Goal: Transaction & Acquisition: Book appointment/travel/reservation

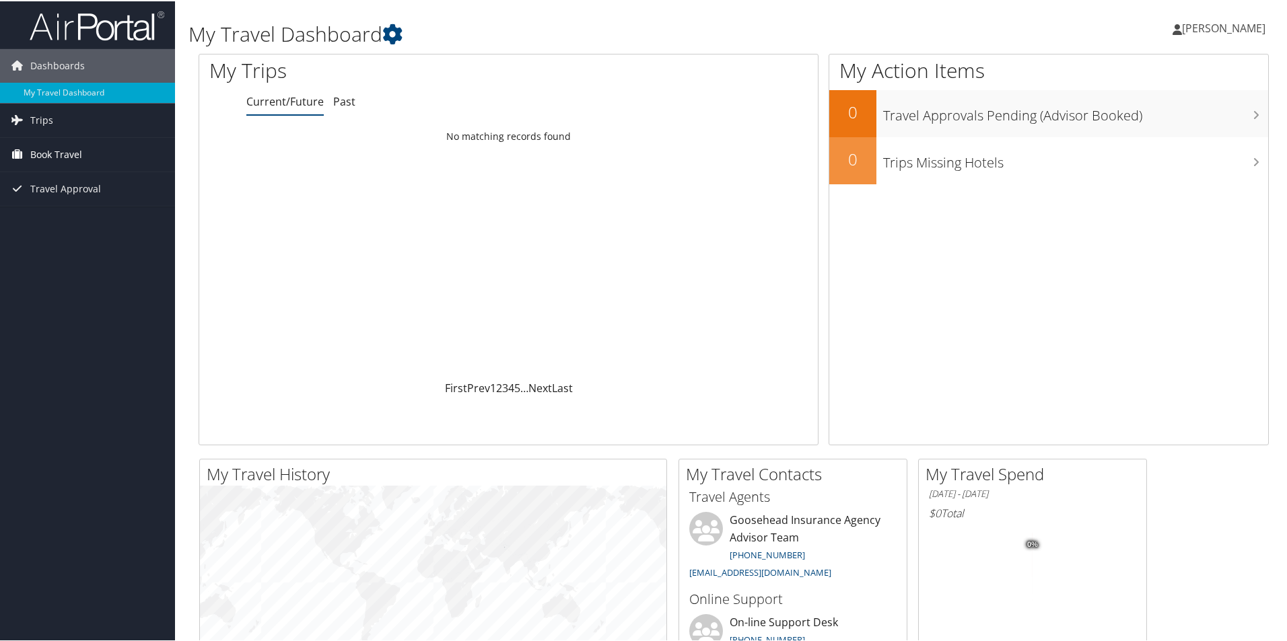
click at [52, 159] on span "Book Travel" at bounding box center [56, 154] width 52 height 34
click at [64, 183] on link "Agent Booking Request" at bounding box center [87, 180] width 175 height 20
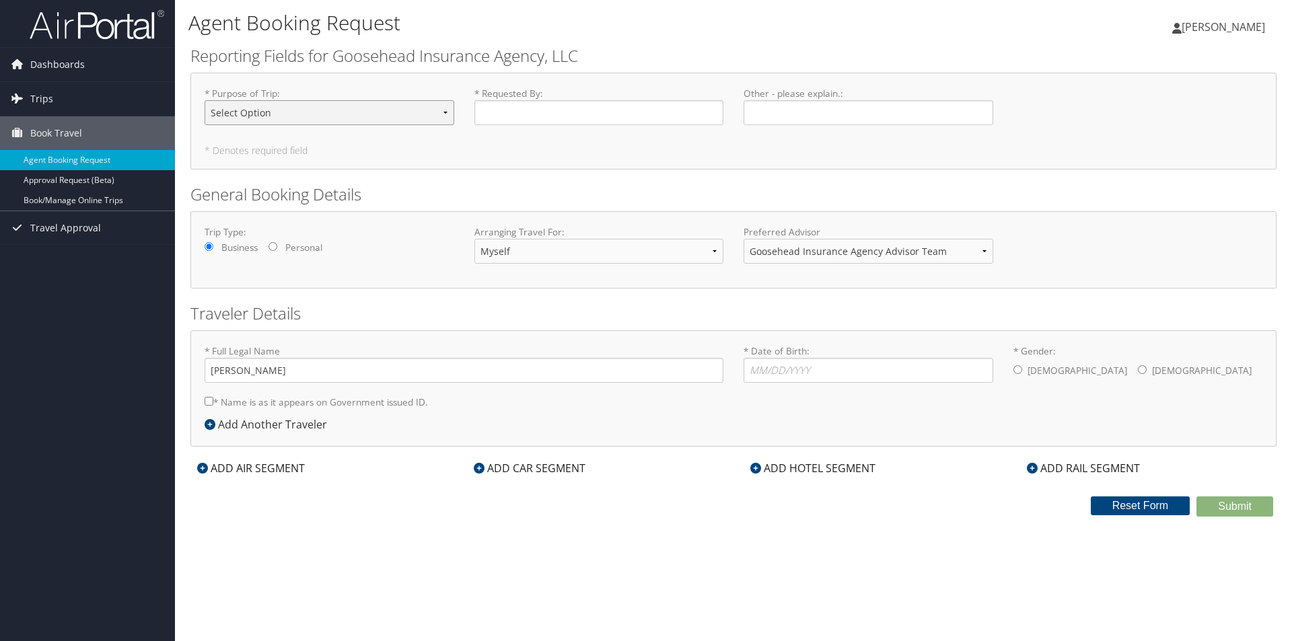
click at [339, 107] on select "Select Option Agency Site Visit - Support Campus Recruiting Visit Carrier Partn…" at bounding box center [330, 112] width 250 height 25
select select "Other"
click at [205, 100] on select "Select Option Agency Site Visit - Support Campus Recruiting Visit Carrier Partn…" at bounding box center [330, 112] width 250 height 25
click at [522, 122] on input "* Requested By : Required" at bounding box center [599, 112] width 250 height 25
type input "[PERSON_NAME]"
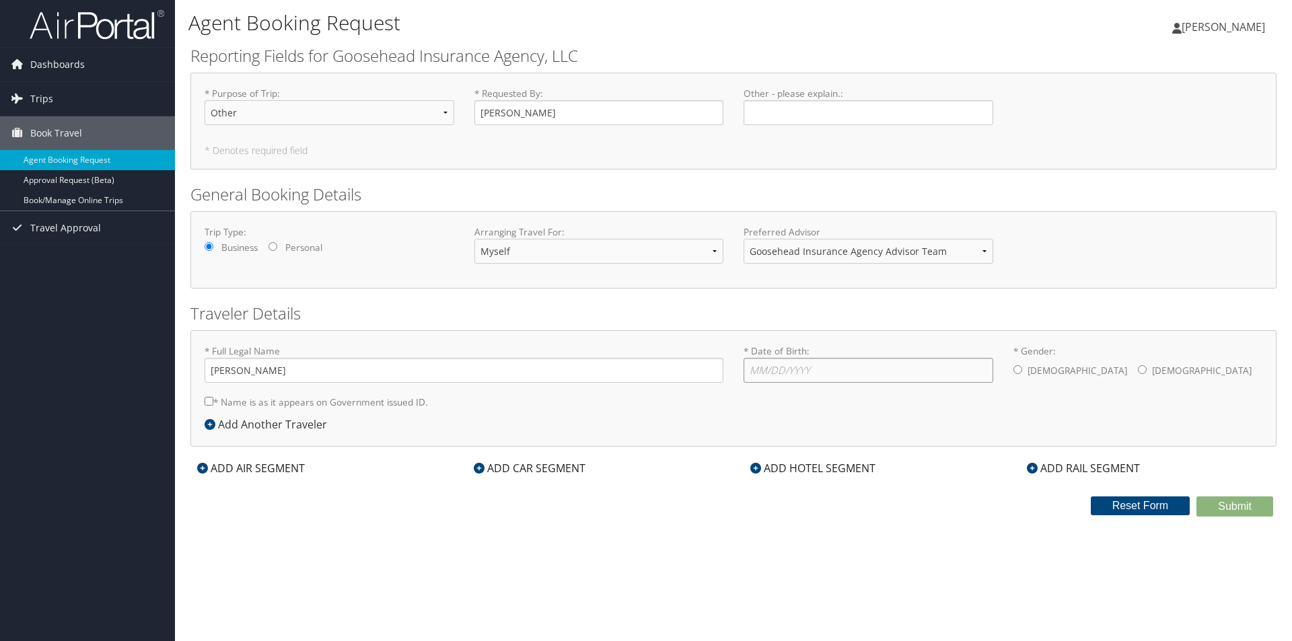
click at [762, 372] on input "* Date of Birth: Invalid Date" at bounding box center [869, 370] width 250 height 25
type input "02/12/2002"
click at [1058, 374] on div "Male Female" at bounding box center [1138, 371] width 250 height 27
click at [1138, 369] on input "* Gender: Male Female" at bounding box center [1142, 369] width 9 height 9
radio input "true"
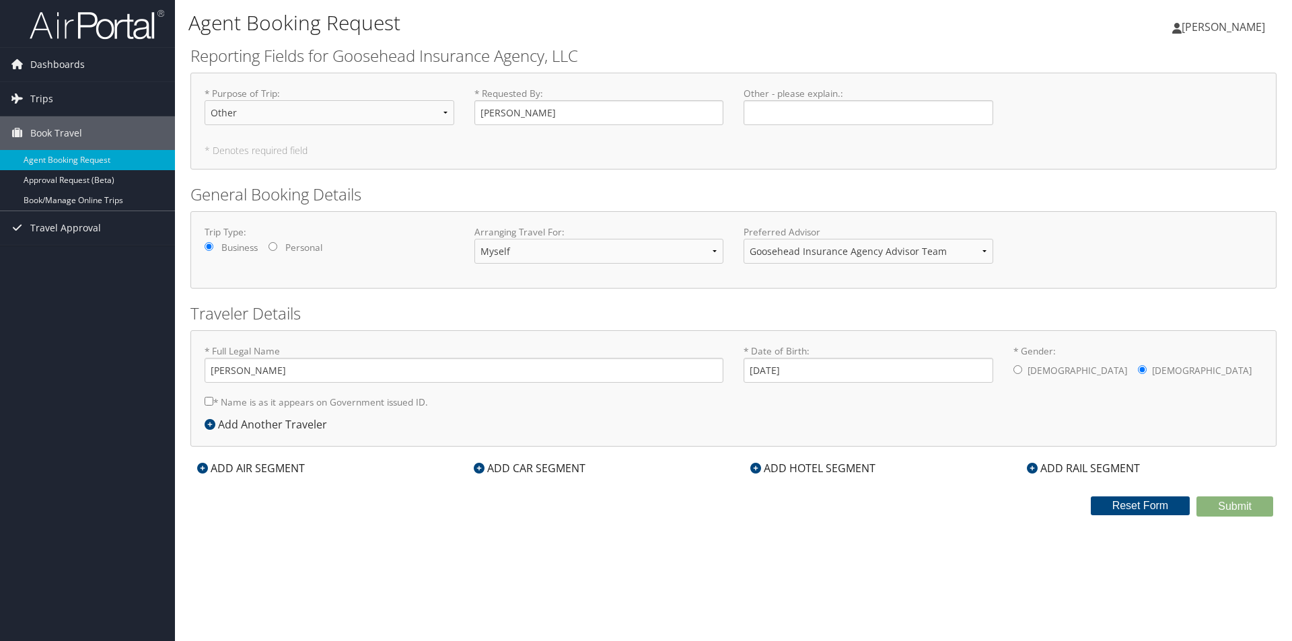
click at [210, 398] on input "* Name is as it appears on Government issued ID." at bounding box center [209, 401] width 9 height 9
checkbox input "true"
click at [224, 474] on div "ADD AIR SEGMENT" at bounding box center [250, 468] width 121 height 16
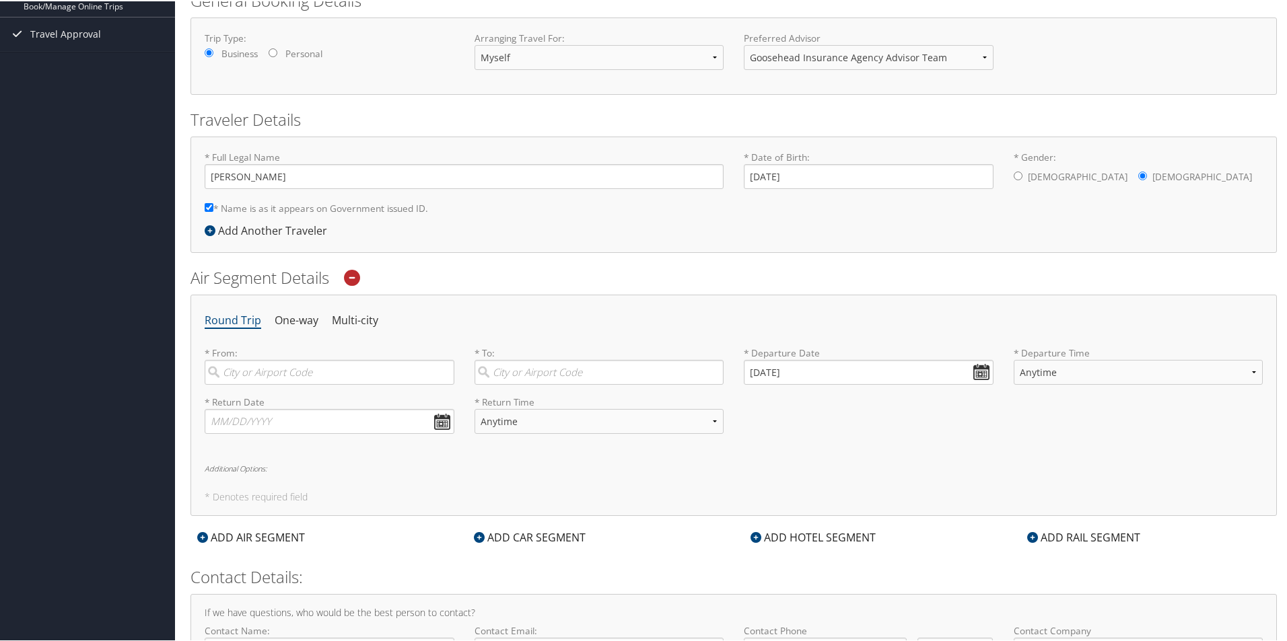
scroll to position [202, 0]
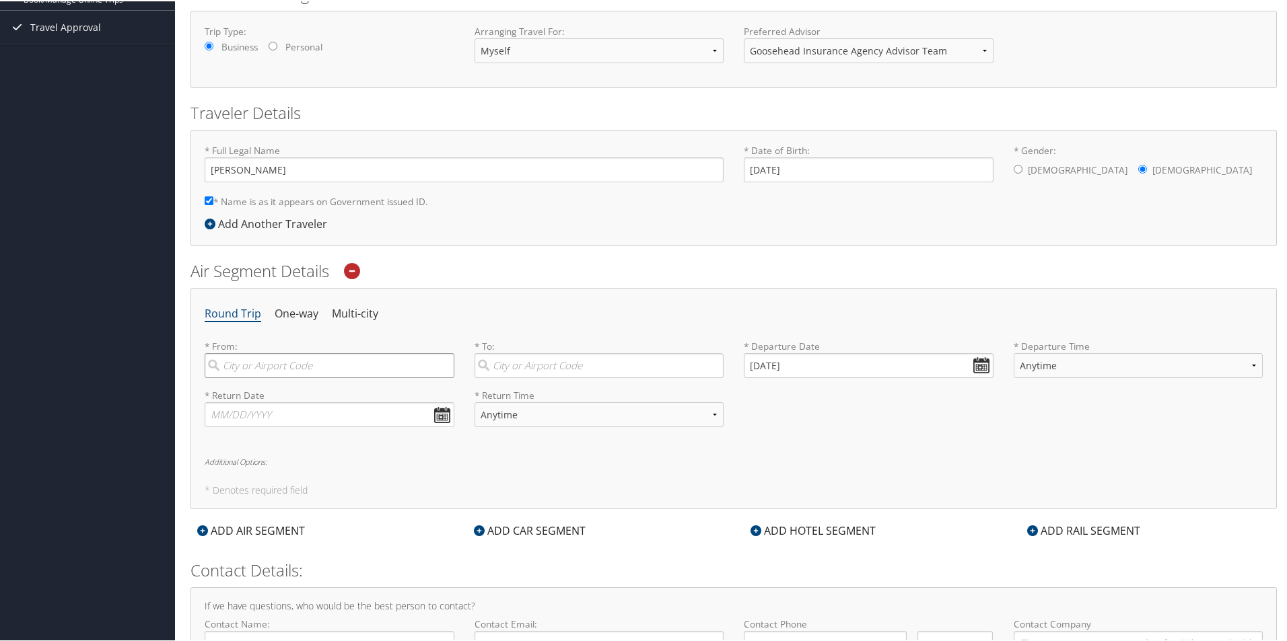
click at [253, 371] on input "search" at bounding box center [330, 364] width 250 height 25
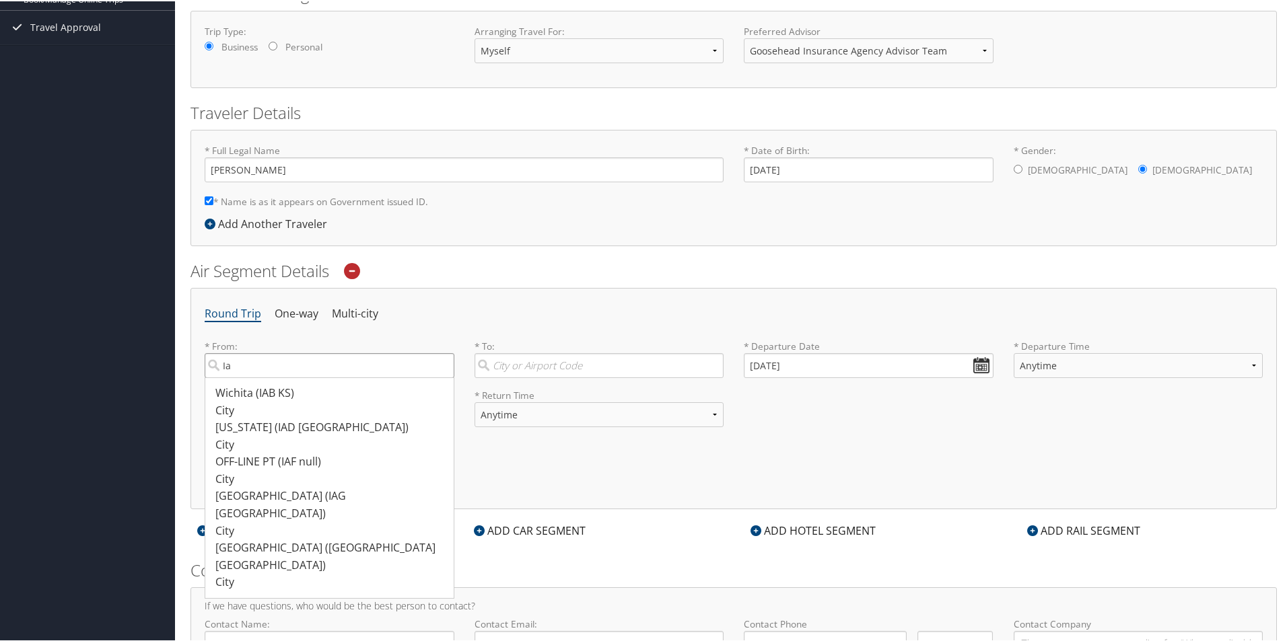
type input "I"
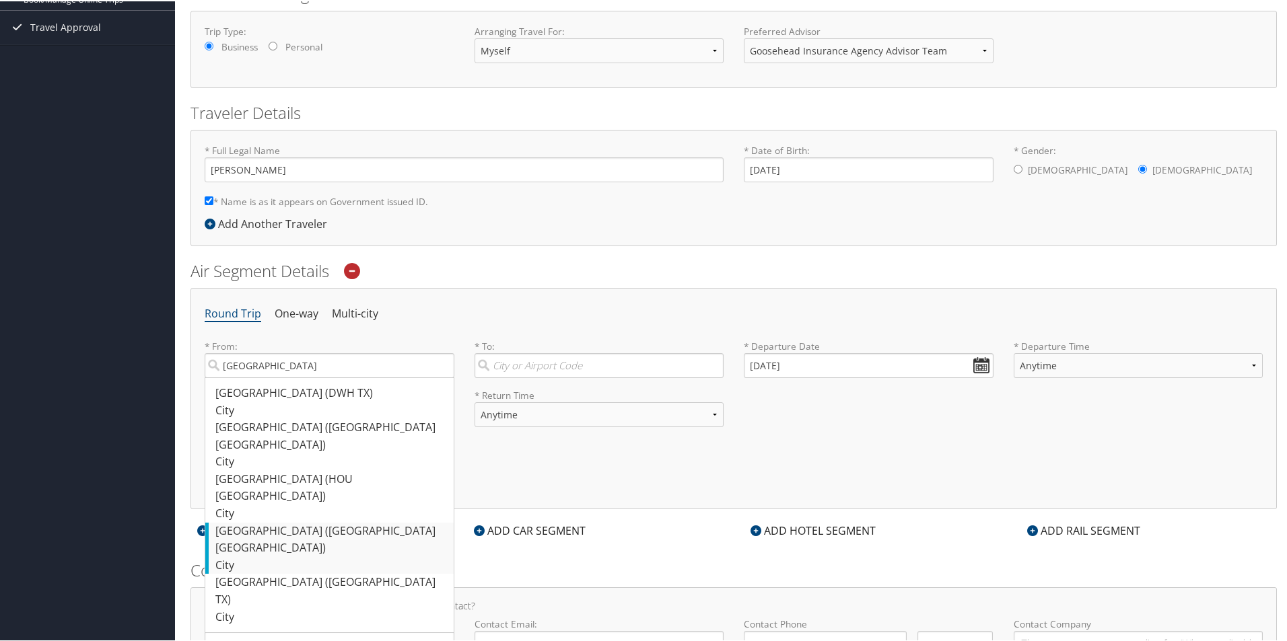
click at [302, 522] on div "Houston (IAH TX)" at bounding box center [331, 539] width 232 height 34
click at [302, 377] on input "houston" at bounding box center [330, 364] width 250 height 25
type input "Houston (IAH TX)"
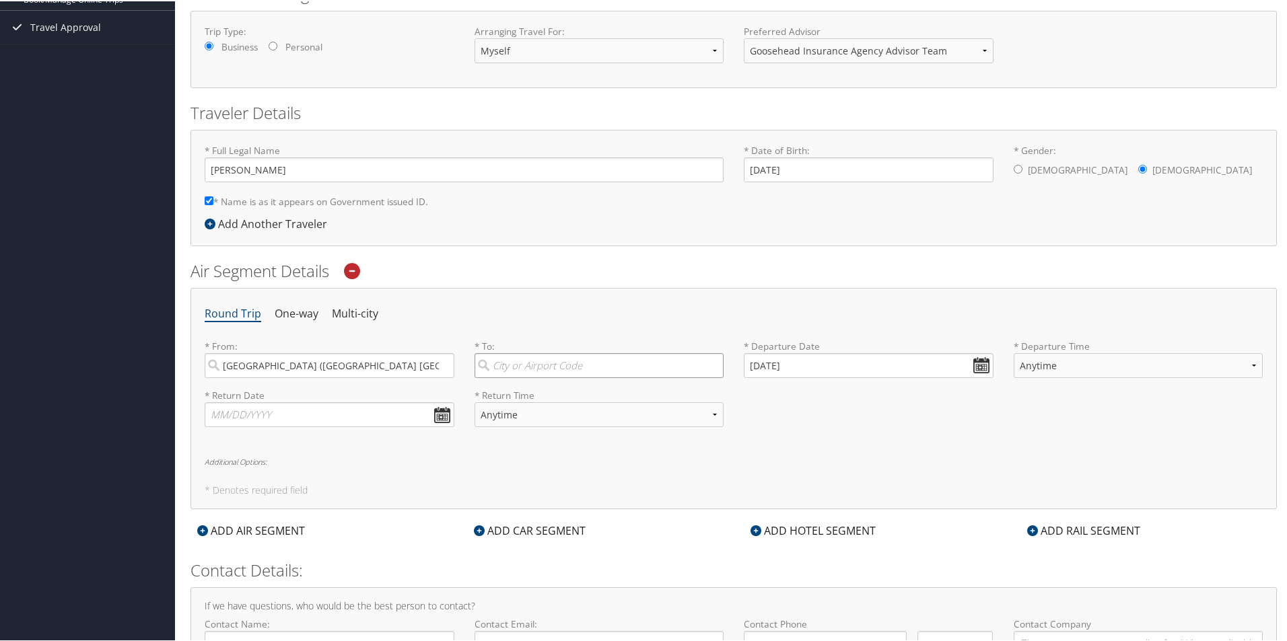
click at [515, 363] on input "search" at bounding box center [599, 364] width 250 height 25
click at [532, 366] on input "search" at bounding box center [599, 364] width 250 height 25
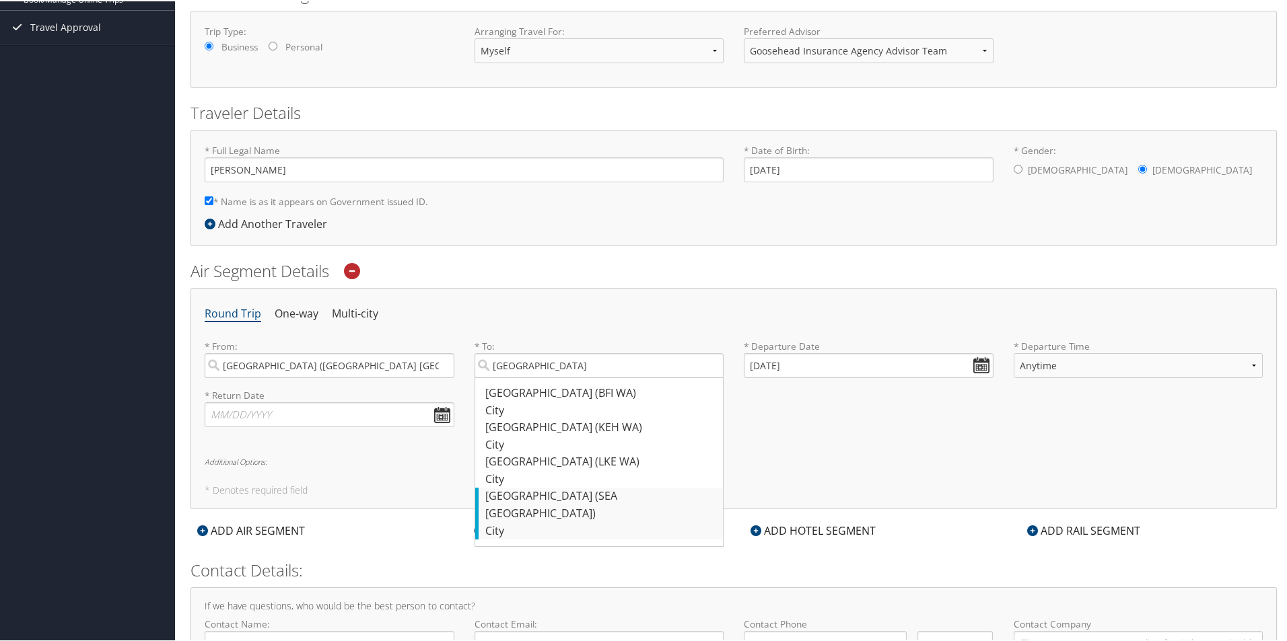
click at [576, 497] on div "Seattle (SEA WA)" at bounding box center [601, 504] width 232 height 34
click at [576, 377] on input "seattle" at bounding box center [599, 364] width 250 height 25
type input "Seattle (SEA WA)"
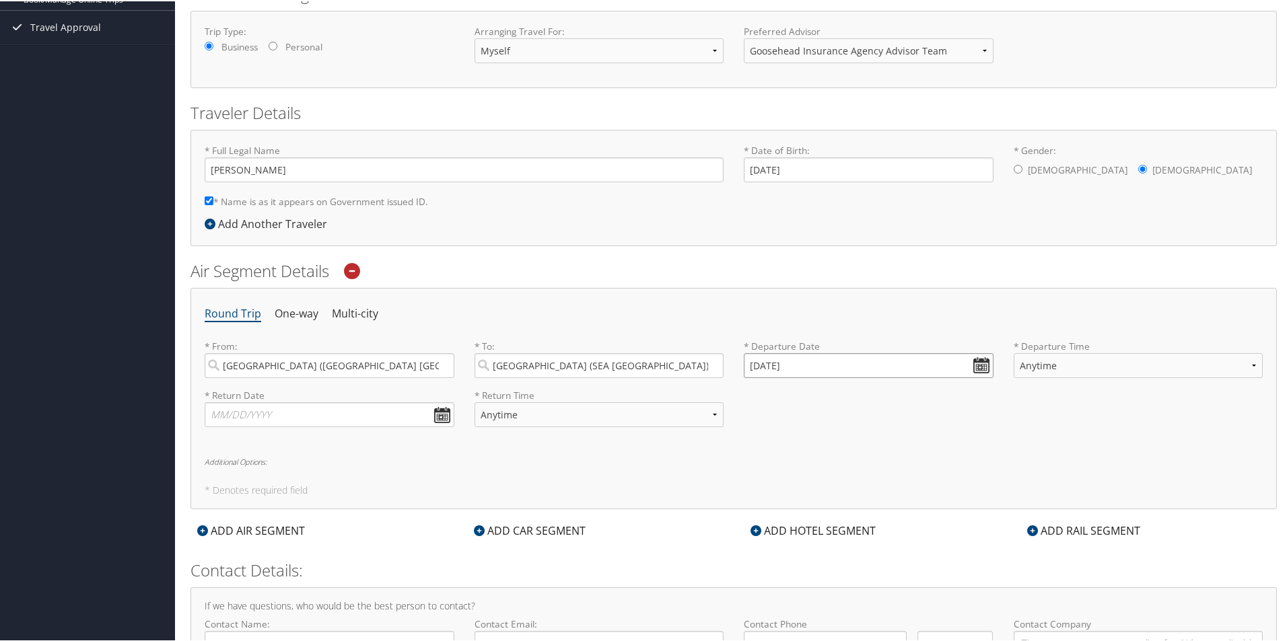
click at [827, 366] on input "09/09/2025" at bounding box center [869, 364] width 250 height 25
click at [806, 511] on td "30" at bounding box center [798, 513] width 18 height 18
type input "09/30/2025"
click at [1058, 357] on select "Anytime Early Morning (5AM-7AM) Morning (7AM-12PM) Afternoon (12PM-5PM) Evening…" at bounding box center [1138, 364] width 250 height 25
select select "7:00 PM"
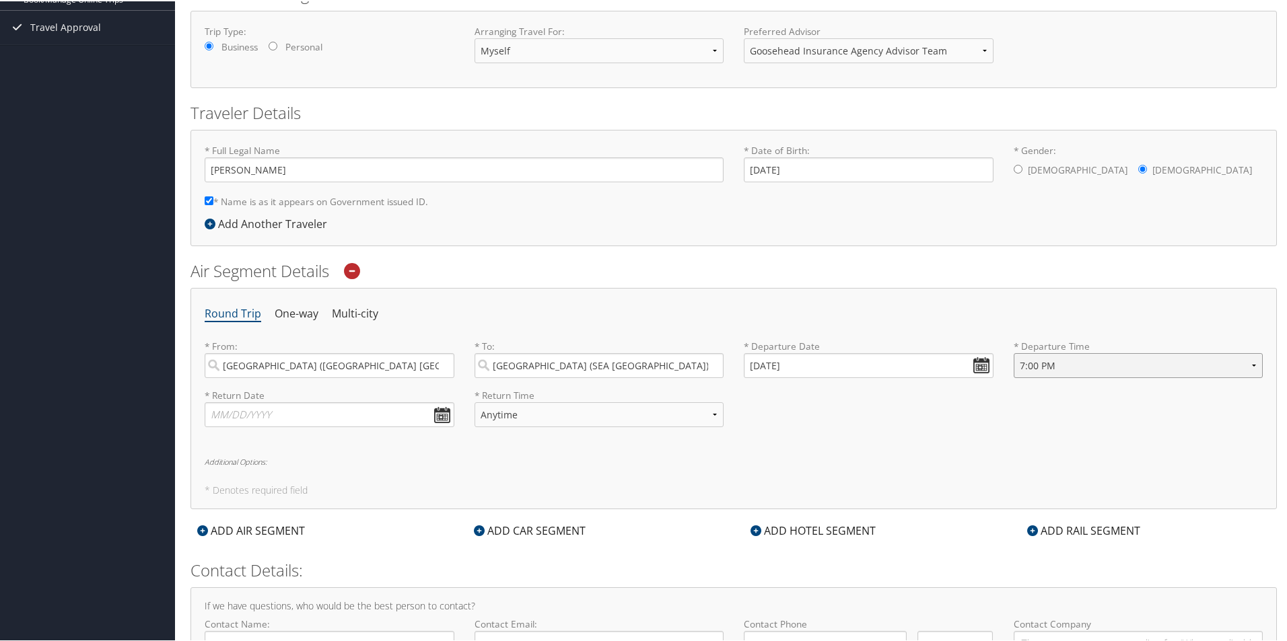
click at [1013, 352] on select "Anytime Early Morning (5AM-7AM) Morning (7AM-12PM) Afternoon (12PM-5PM) Evening…" at bounding box center [1138, 364] width 250 height 25
click at [234, 413] on input "text" at bounding box center [330, 413] width 250 height 25
click at [320, 565] on td "3" at bounding box center [321, 562] width 18 height 18
type input "10/03/2025"
click at [520, 415] on select "Anytime Early Morning (5AM-7AM) Morning (7AM-12PM) Afternoon (12PM-5PM) Evening…" at bounding box center [599, 413] width 250 height 25
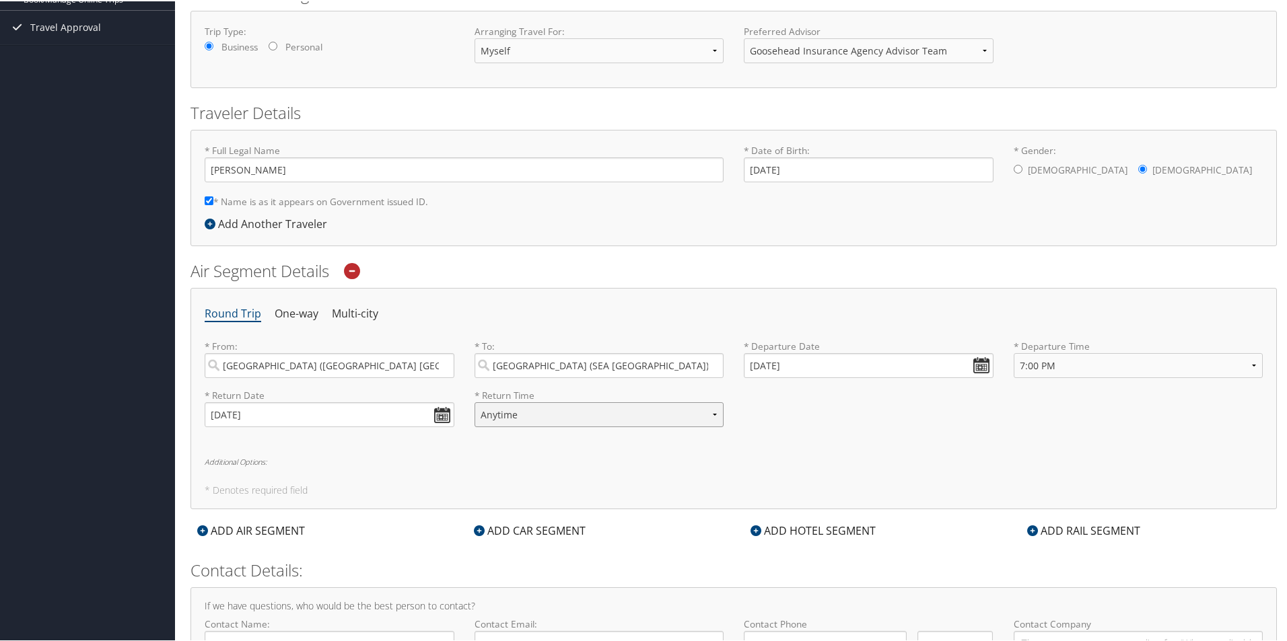
select select "9:00 PM"
click at [474, 401] on select "Anytime Early Morning (5AM-7AM) Morning (7AM-12PM) Afternoon (12PM-5PM) Evening…" at bounding box center [599, 413] width 250 height 25
click at [467, 489] on h5 "* Denotes required field" at bounding box center [734, 489] width 1058 height 9
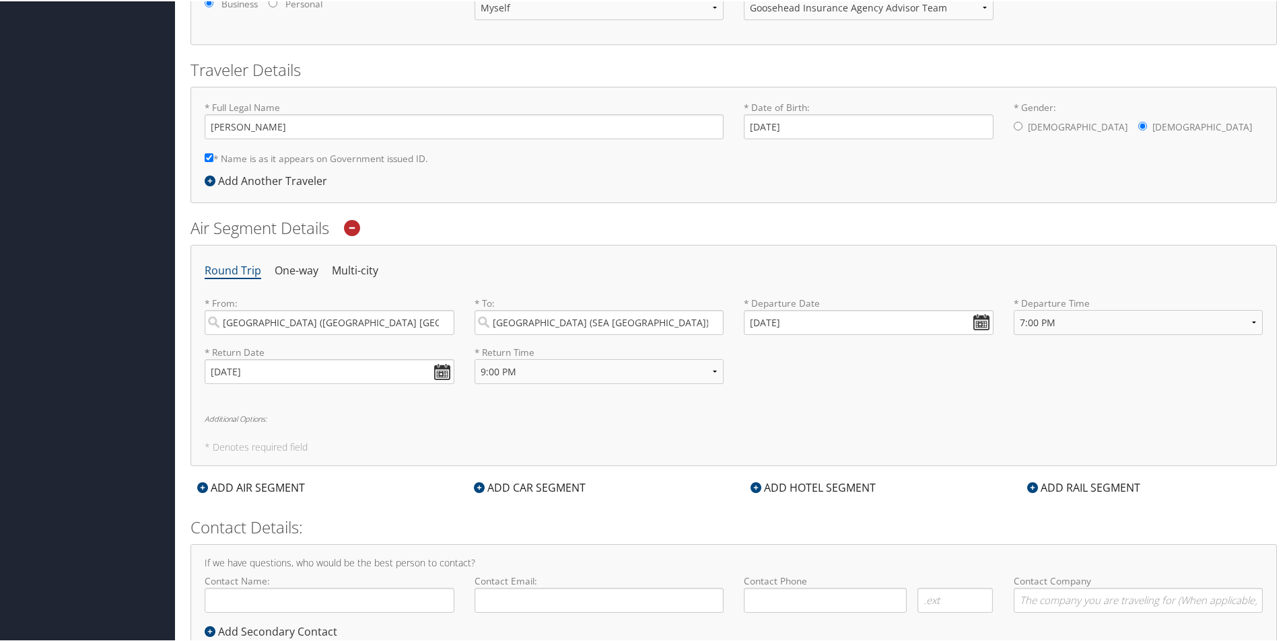
scroll to position [290, 0]
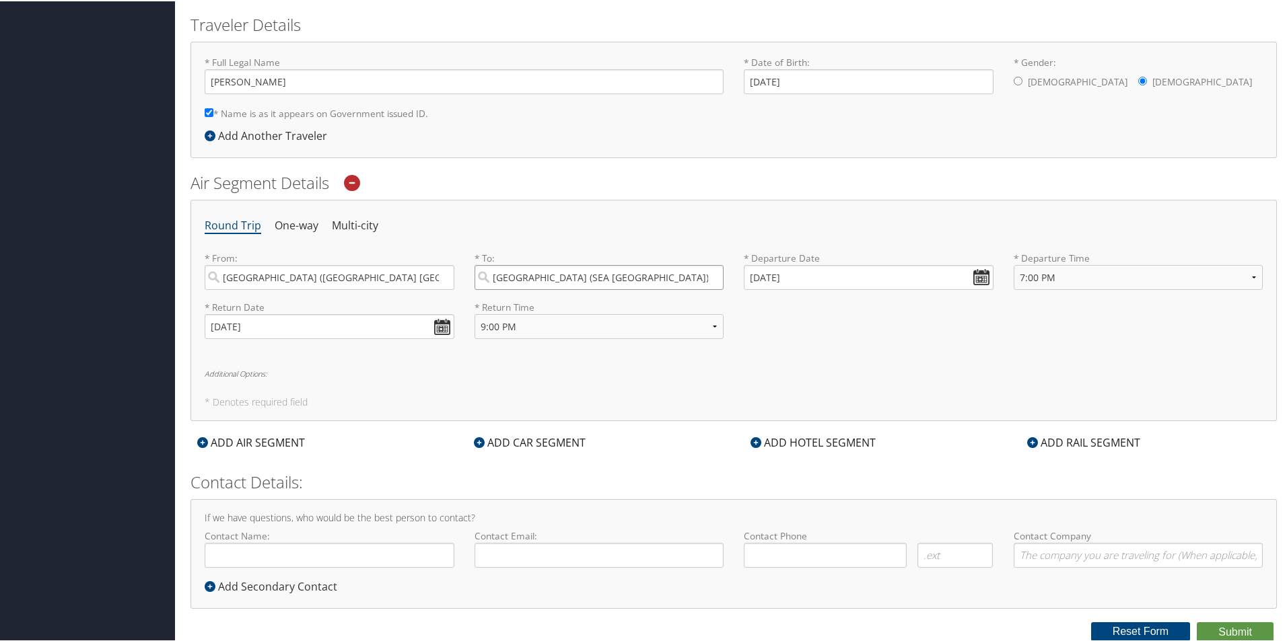
click at [576, 271] on input "Seattle (SEA WA)" at bounding box center [599, 276] width 250 height 25
click at [642, 367] on div "Round Trip One-way Multi-city * From: Houston (IAH TX) Required * To: Seattle (…" at bounding box center [733, 309] width 1086 height 221
click at [635, 271] on input "Seattle (SEA WA)" at bounding box center [599, 276] width 250 height 25
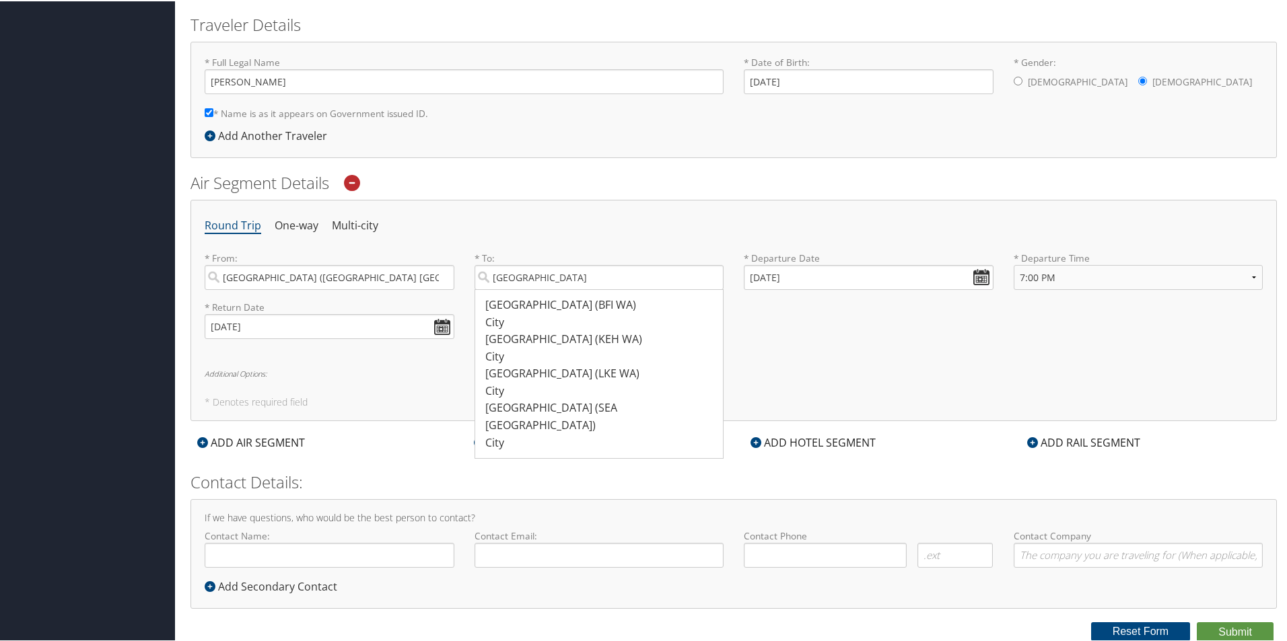
click at [563, 411] on div "Seattle (SEA WA)" at bounding box center [601, 415] width 232 height 34
click at [563, 289] on input "Seattle" at bounding box center [599, 276] width 250 height 25
type input "Seattle (SEA WA)"
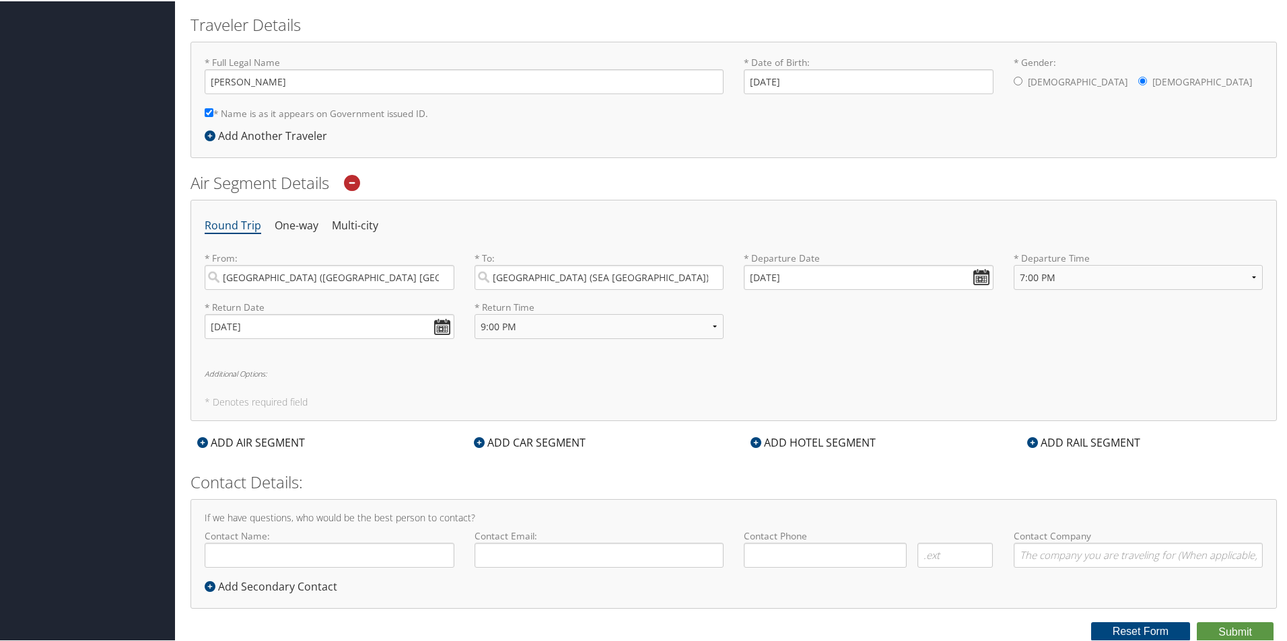
click at [287, 446] on div "ADD AIR SEGMENT" at bounding box center [250, 441] width 121 height 16
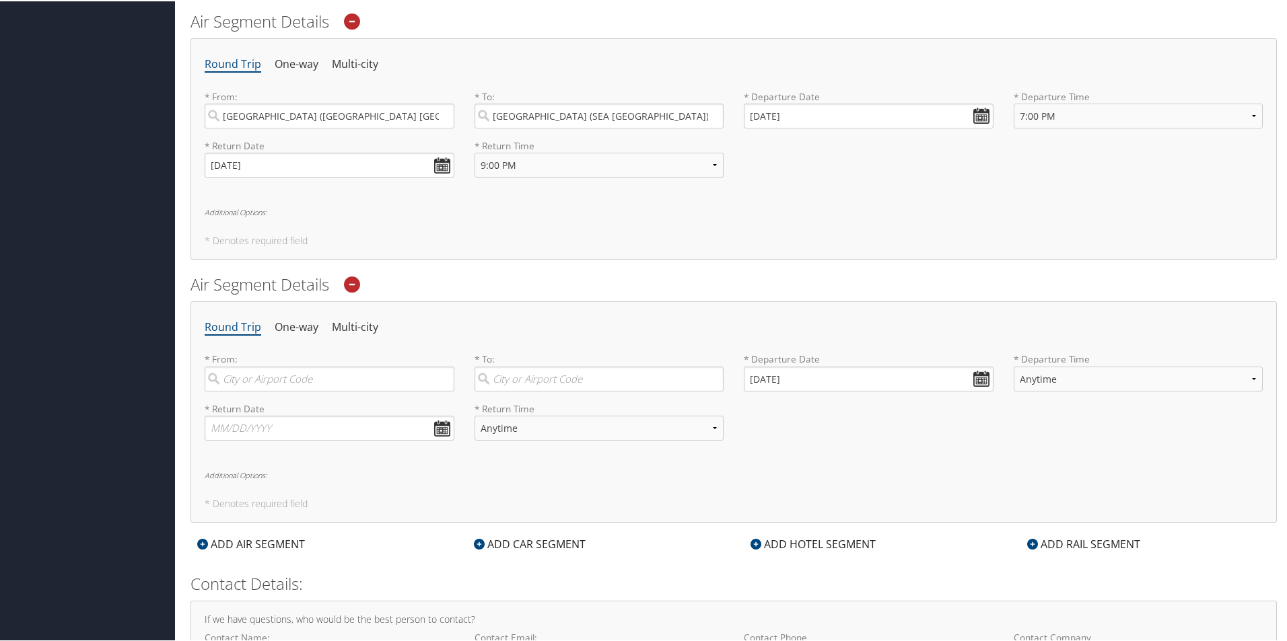
scroll to position [553, 0]
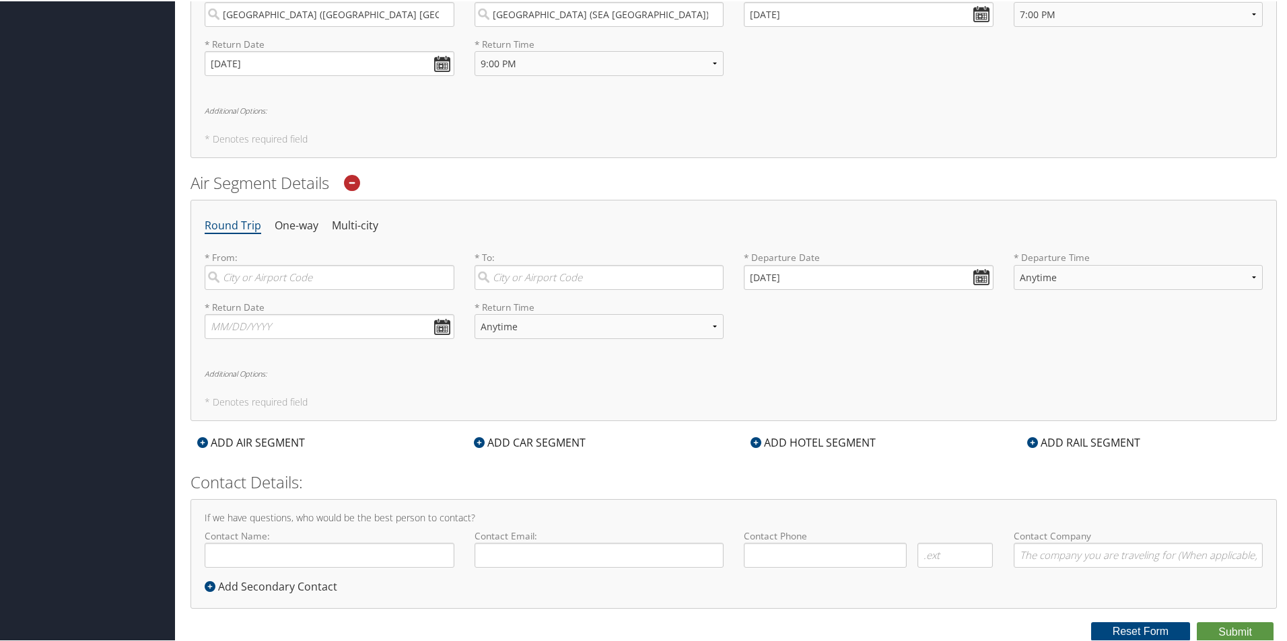
click at [360, 181] on icon at bounding box center [352, 182] width 16 height 16
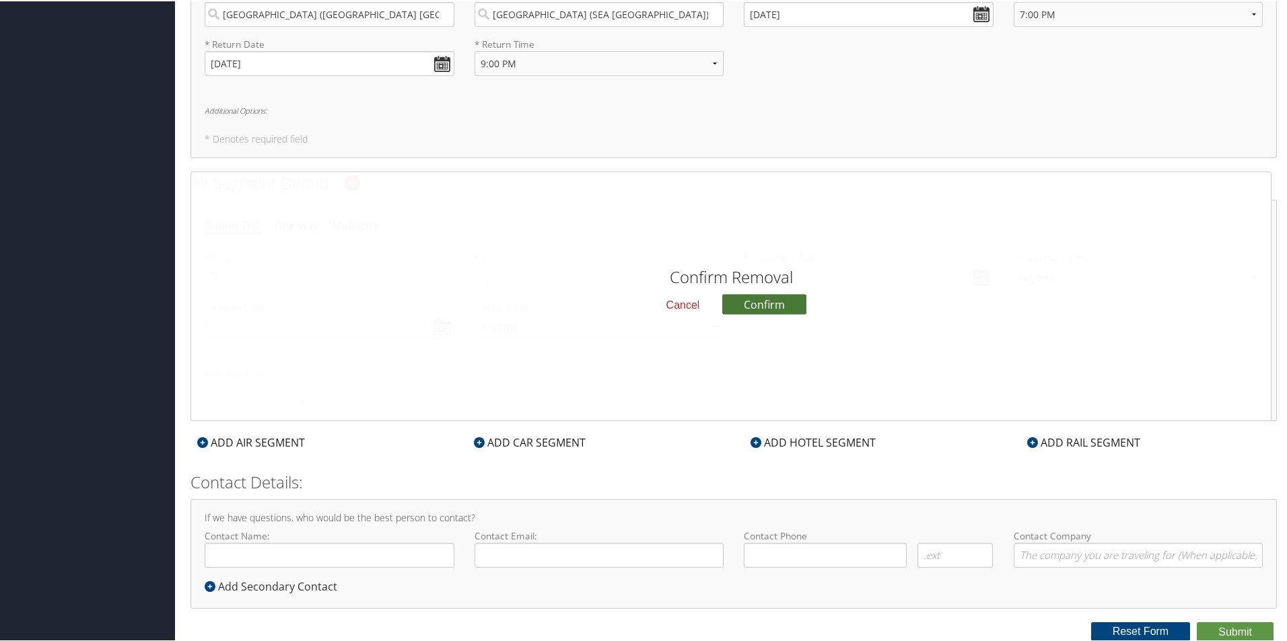
click at [796, 309] on button "Confirm" at bounding box center [764, 303] width 84 height 20
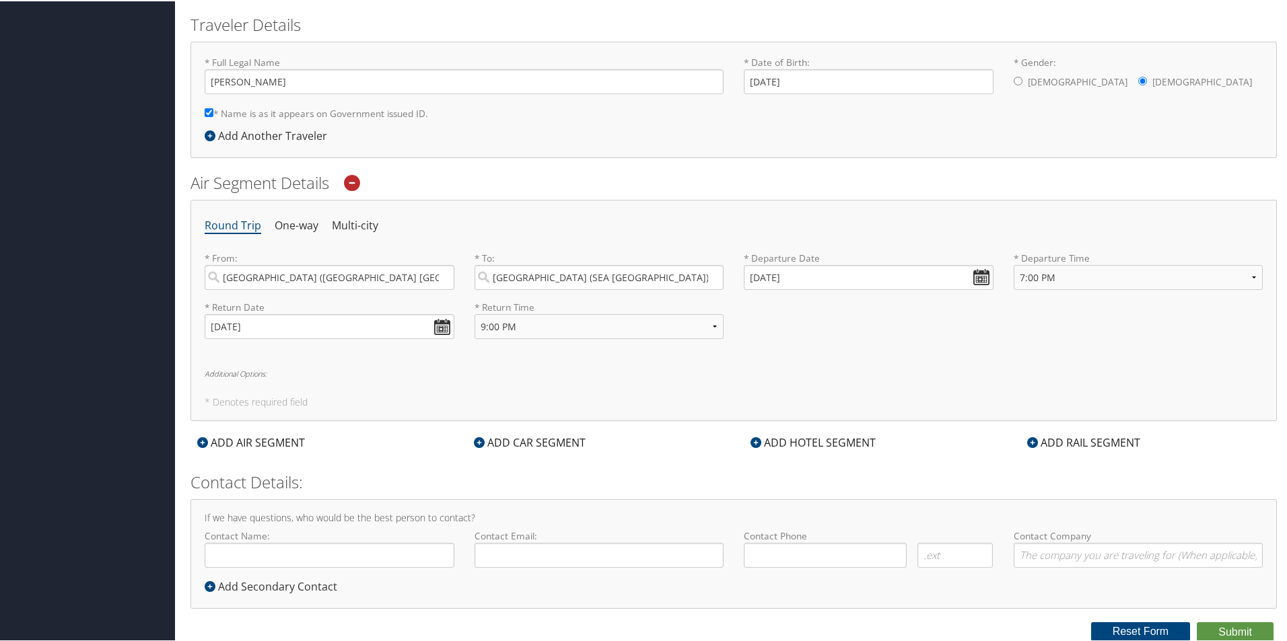
scroll to position [290, 0]
click at [499, 441] on div "ADD CAR SEGMENT" at bounding box center [529, 441] width 125 height 16
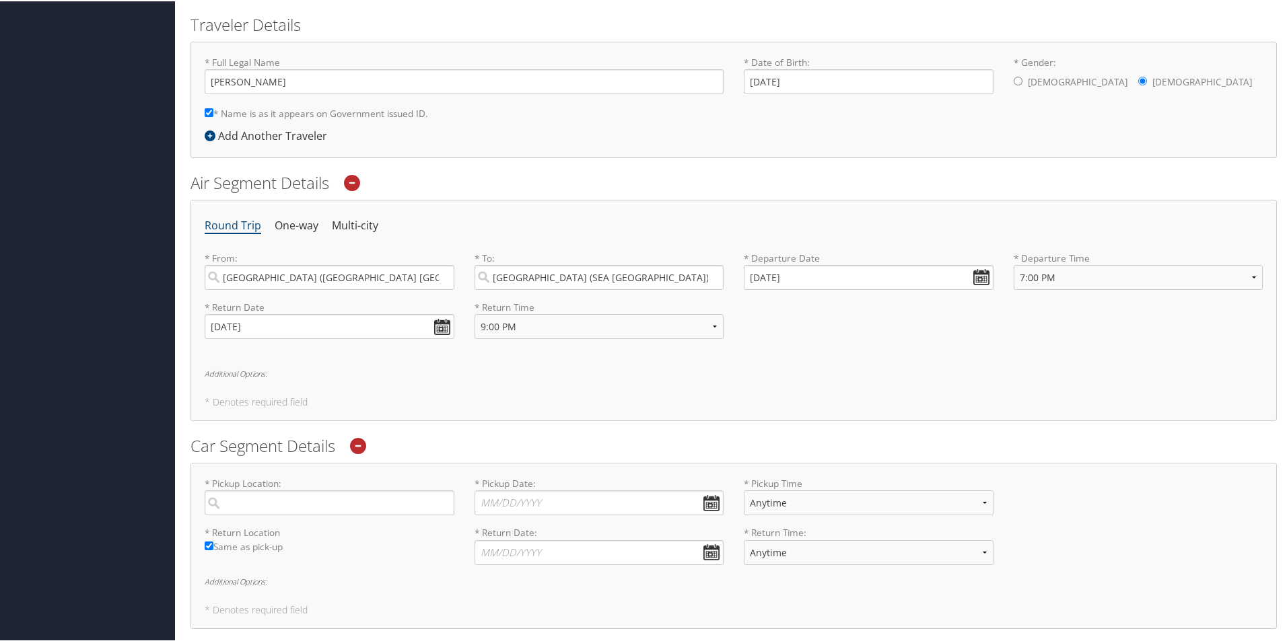
scroll to position [498, 0]
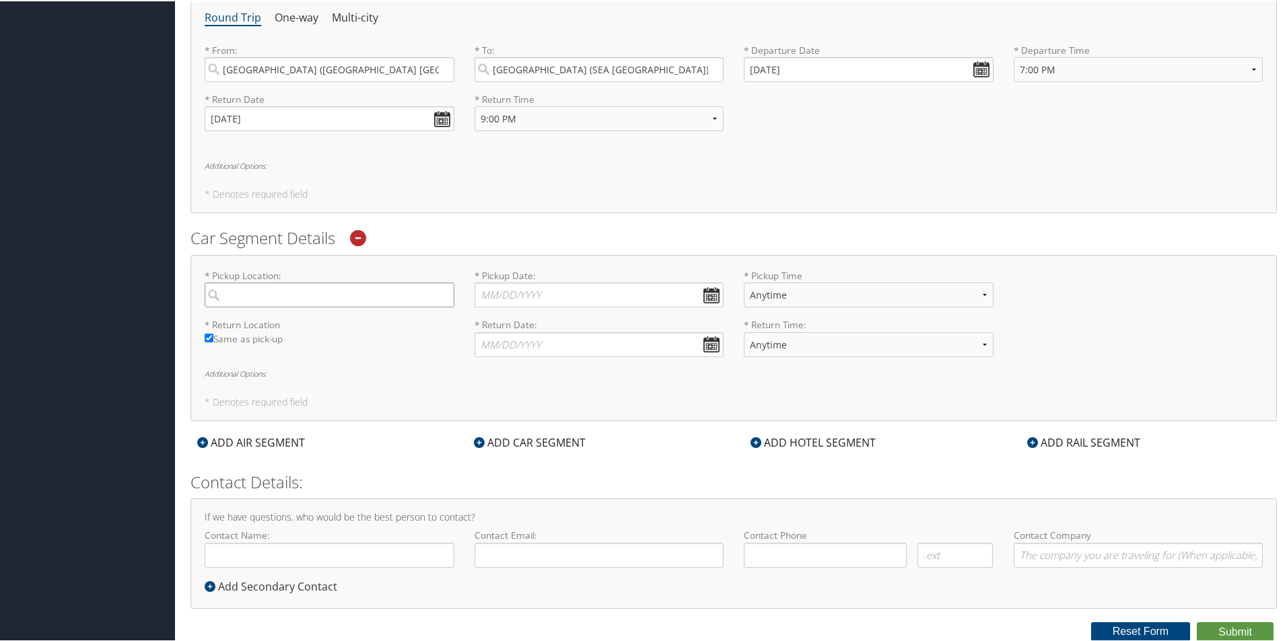
click at [328, 305] on input "search" at bounding box center [330, 293] width 250 height 25
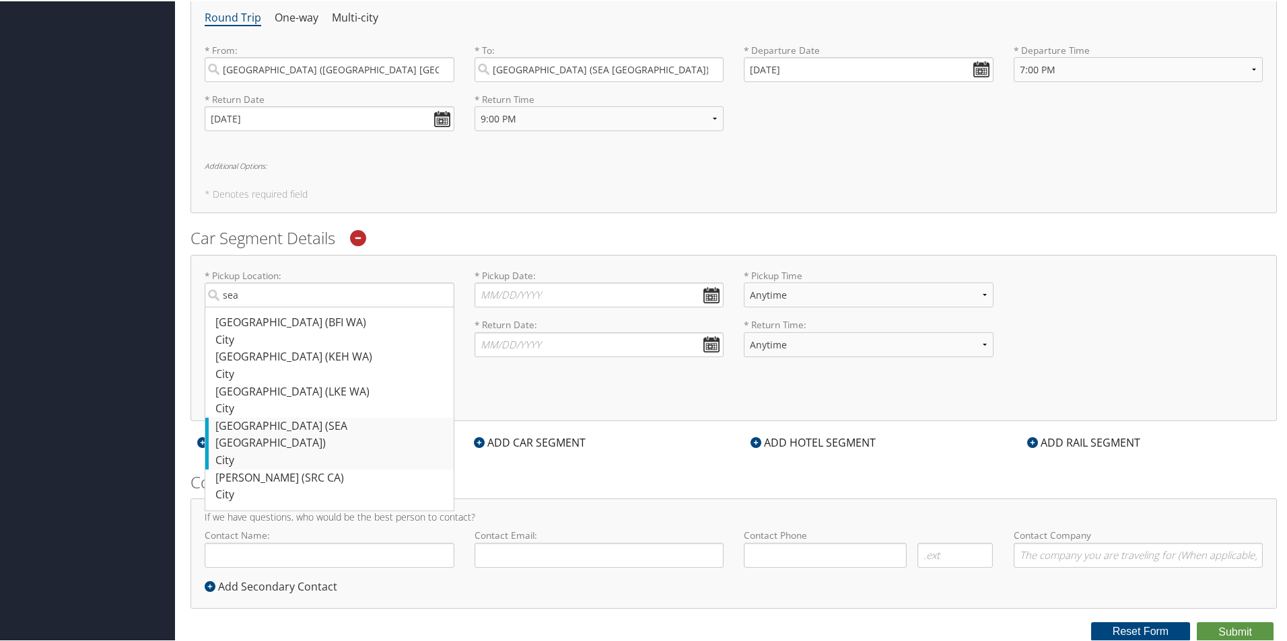
click at [299, 451] on div "City" at bounding box center [331, 459] width 232 height 17
click at [299, 306] on input "sea" at bounding box center [330, 293] width 250 height 25
type input "Seattle"
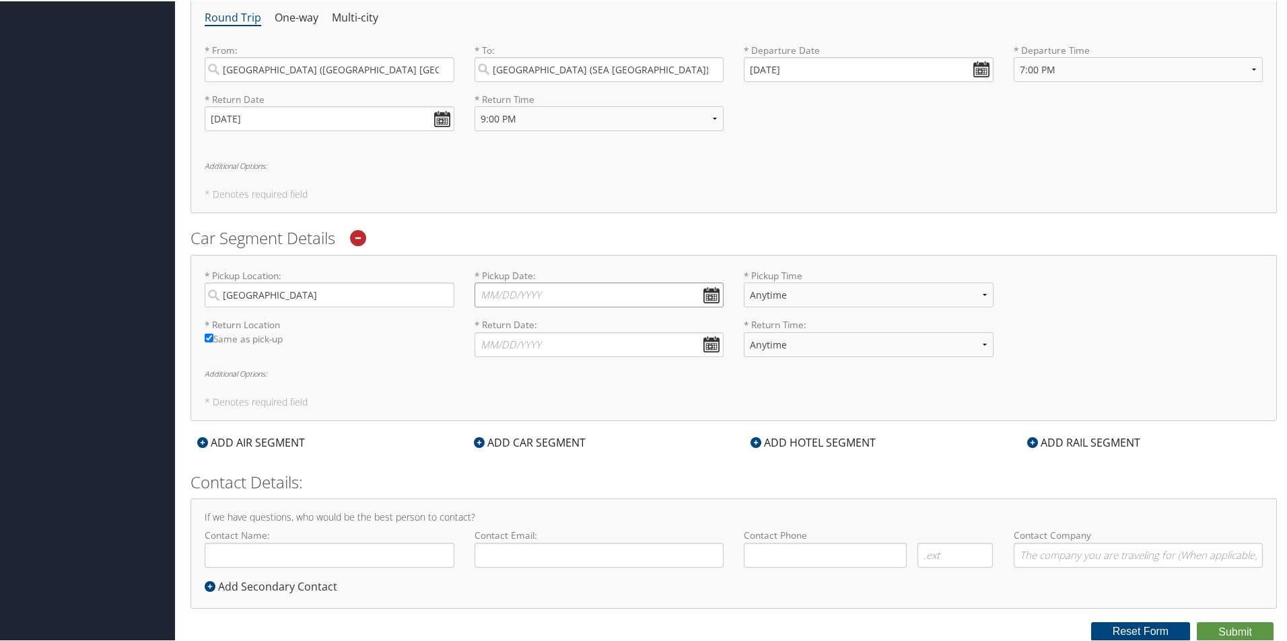
click at [513, 302] on input "* Pickup Date: Dates must be valid" at bounding box center [599, 293] width 250 height 25
click at [536, 443] on td "30" at bounding box center [531, 442] width 18 height 18
type input "09/30/2025"
click at [520, 349] on input "* Return Date: Dates must be valid" at bounding box center [599, 343] width 250 height 25
click at [585, 493] on td "3" at bounding box center [589, 492] width 18 height 18
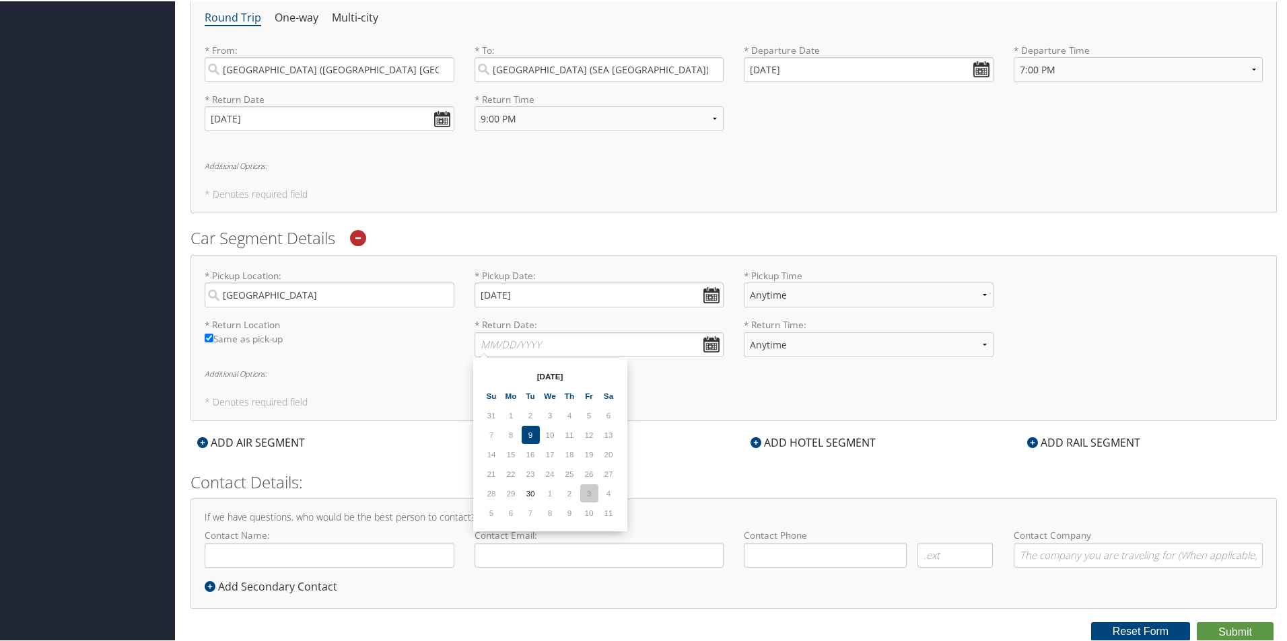
type input "10/03/2025"
click at [776, 293] on select "Anytime 12:00 AM 1:00 AM 2:00 AM 3:00 AM 4:00 AM 5:00 AM 6:00 AM 7:00 AM 8:00 A…" at bounding box center [869, 293] width 250 height 25
click at [725, 394] on div "* Pickup Location: Seattle Required * Pickup Date: 09/30/2025 Dates must be val…" at bounding box center [733, 337] width 1086 height 166
click at [826, 441] on div "ADD HOTEL SEGMENT" at bounding box center [813, 441] width 139 height 16
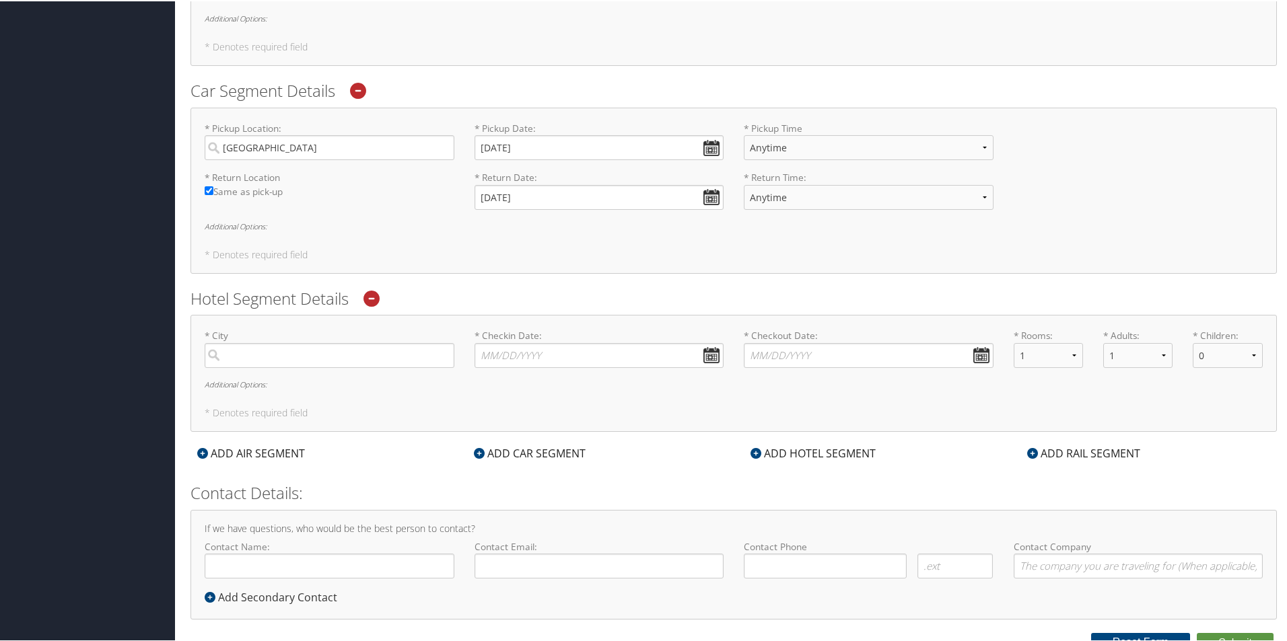
scroll to position [656, 0]
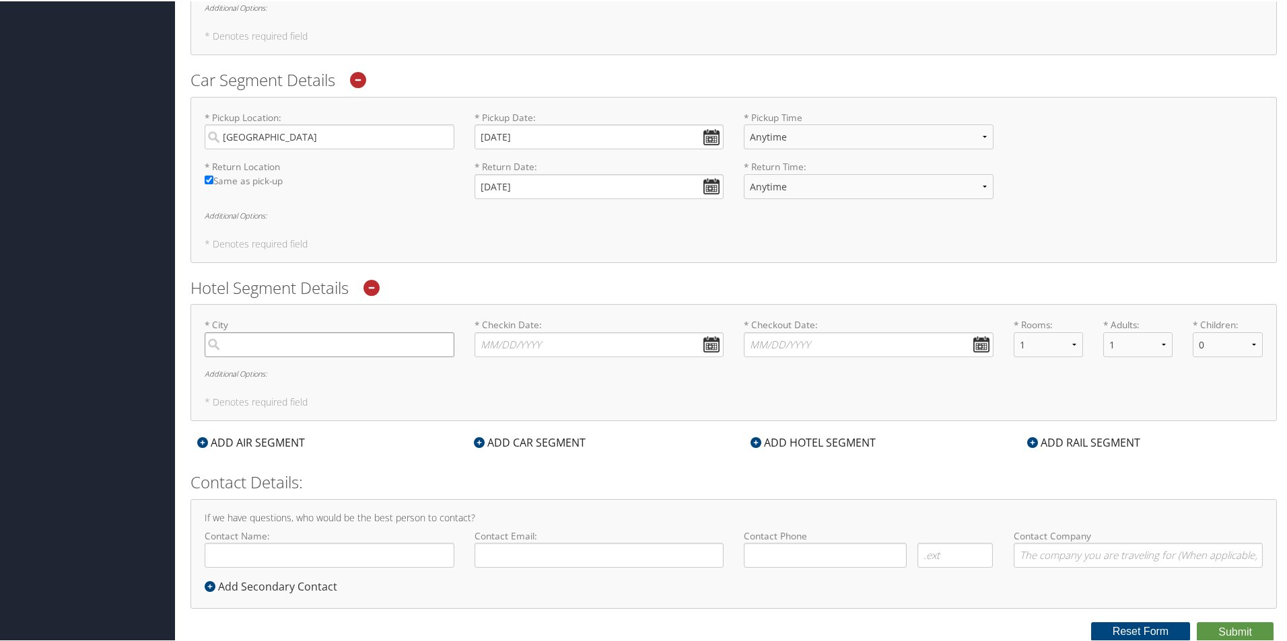
click at [307, 341] on input "search" at bounding box center [330, 343] width 250 height 25
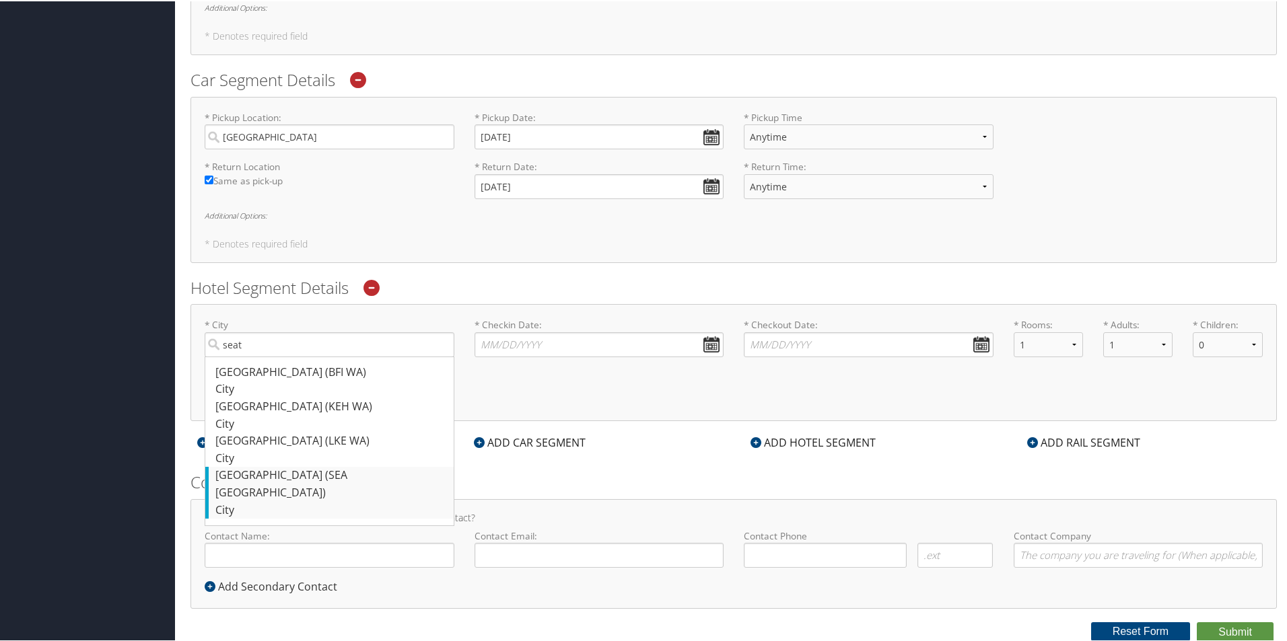
click at [349, 476] on div "Seattle (SEA WA)" at bounding box center [331, 483] width 232 height 34
click at [349, 356] on input "seat" at bounding box center [330, 343] width 250 height 25
type input "Seattle"
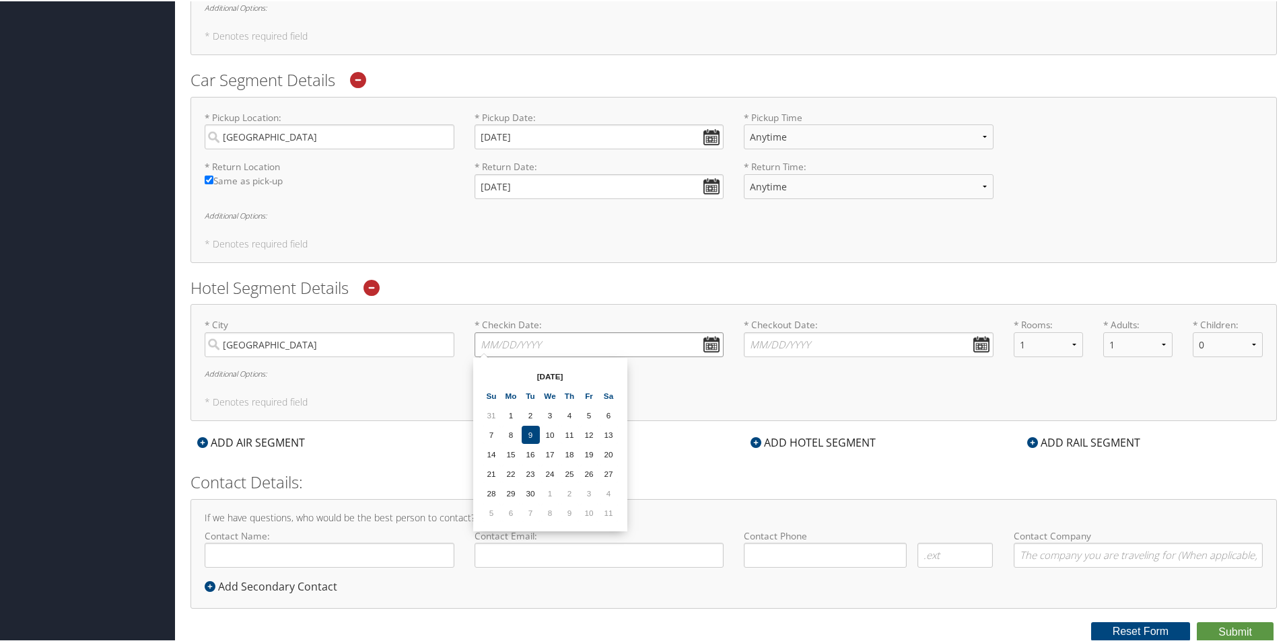
click at [497, 343] on input "* Checkin Date: Dates must be valid" at bounding box center [599, 343] width 250 height 25
click at [536, 487] on td "30" at bounding box center [531, 492] width 18 height 18
type input "09/30/2025"
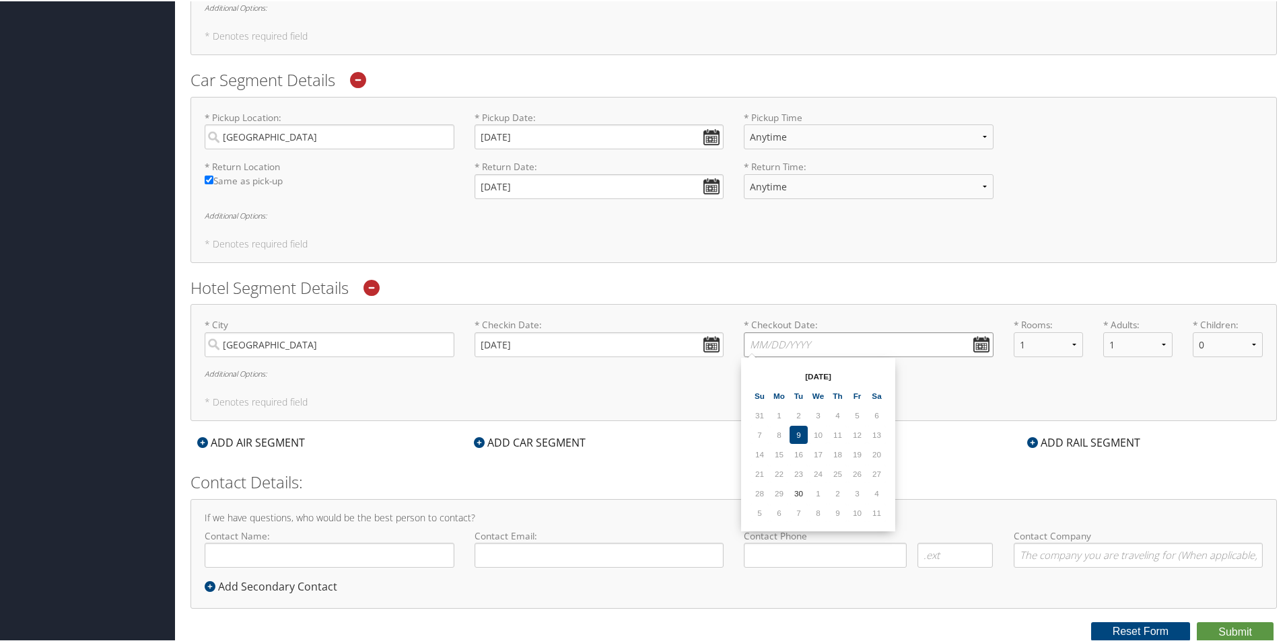
click at [804, 338] on input "* Checkout Date: Dates must be valid" at bounding box center [869, 343] width 250 height 25
click at [865, 486] on td "3" at bounding box center [857, 492] width 18 height 18
type input "10/03/2025"
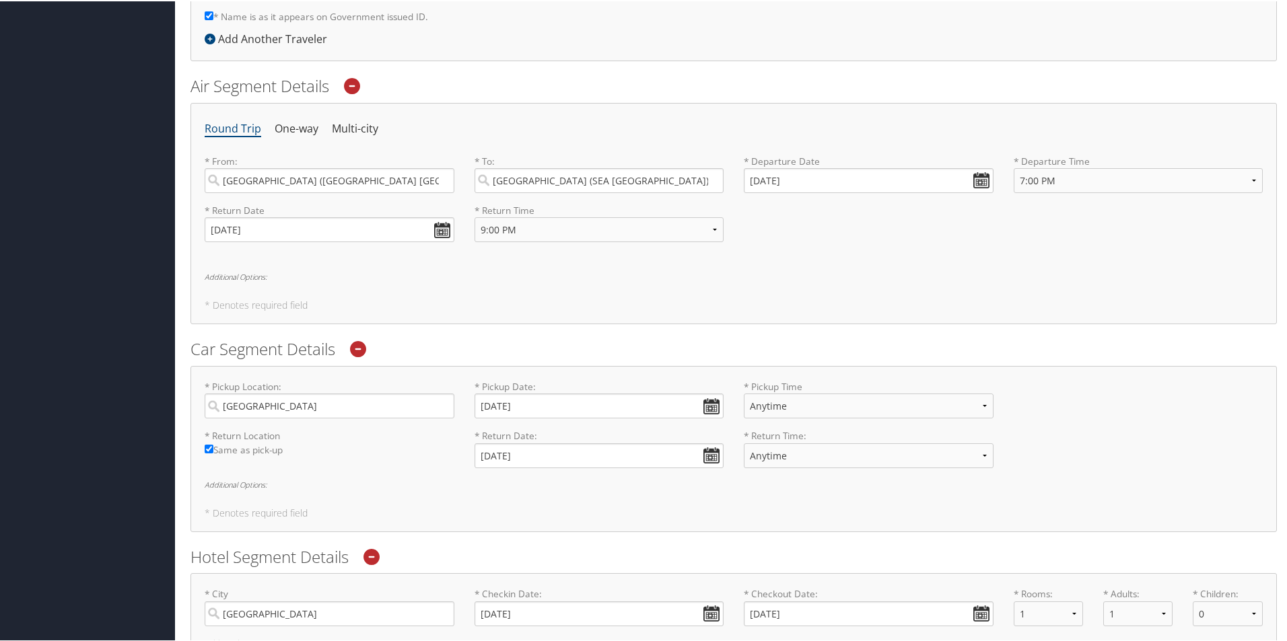
scroll to position [0, 0]
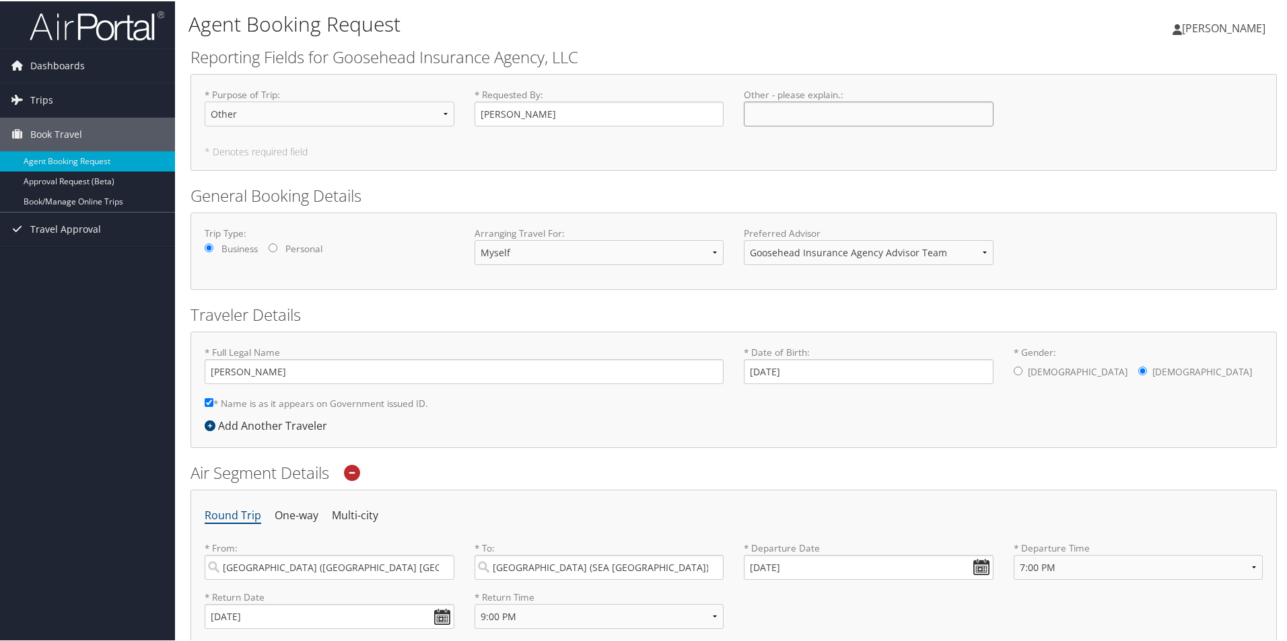
drag, startPoint x: 818, startPoint y: 114, endPoint x: 816, endPoint y: 106, distance: 9.0
click at [816, 106] on input "Other - please explain. : Required" at bounding box center [869, 112] width 250 height 25
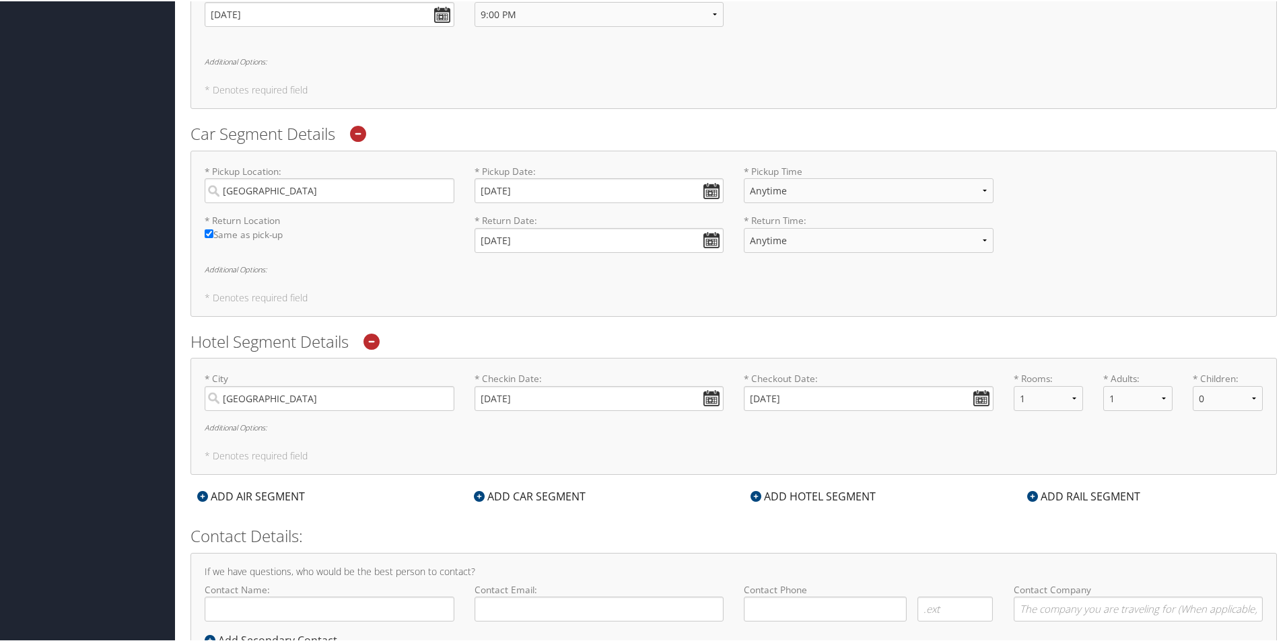
scroll to position [656, 0]
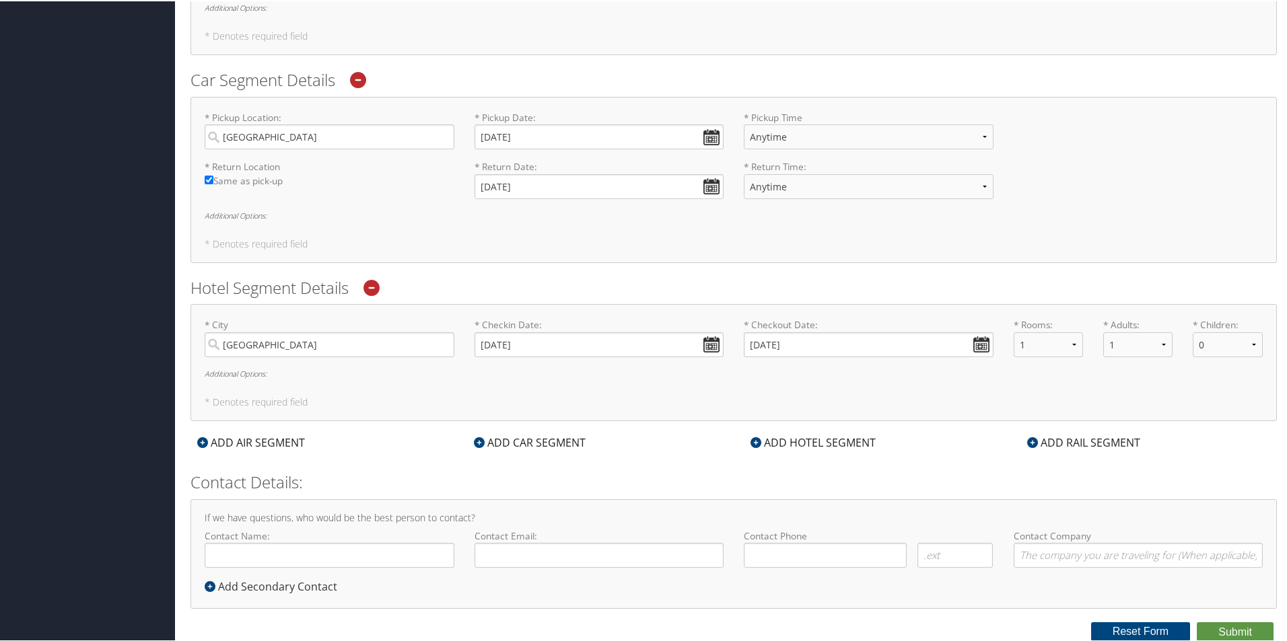
type input "Seattle Market Office Pilot"
click at [398, 512] on h4 "If we have questions, who would be the best person to contact?" at bounding box center [734, 516] width 1058 height 9
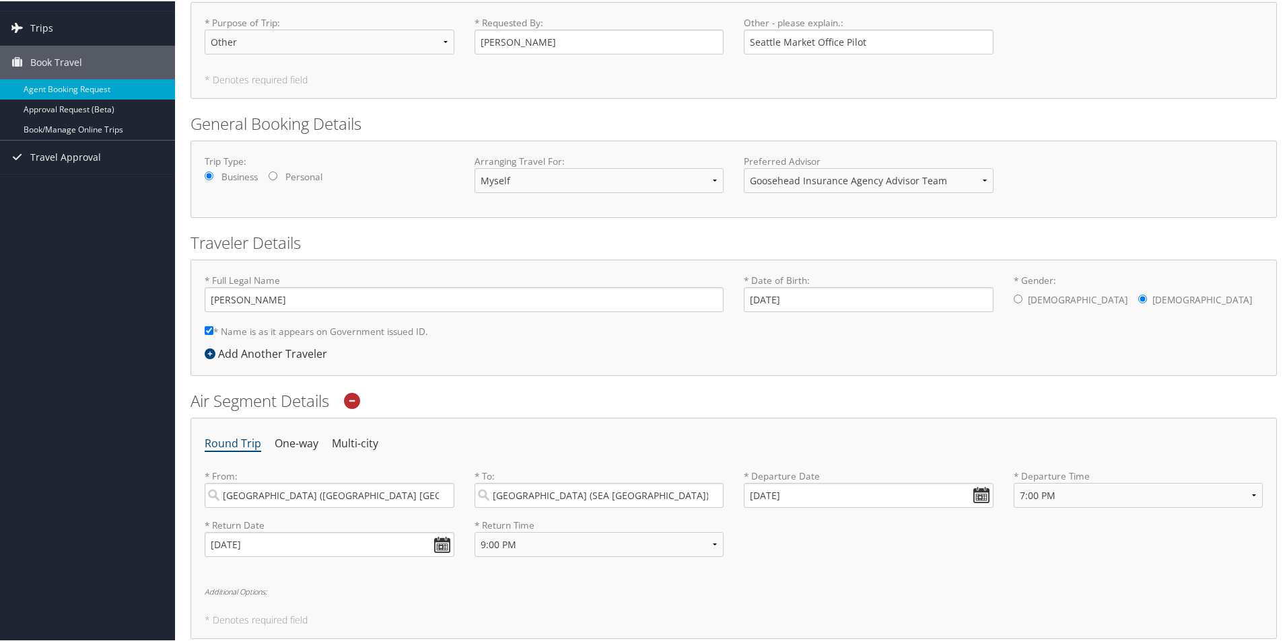
scroll to position [0, 0]
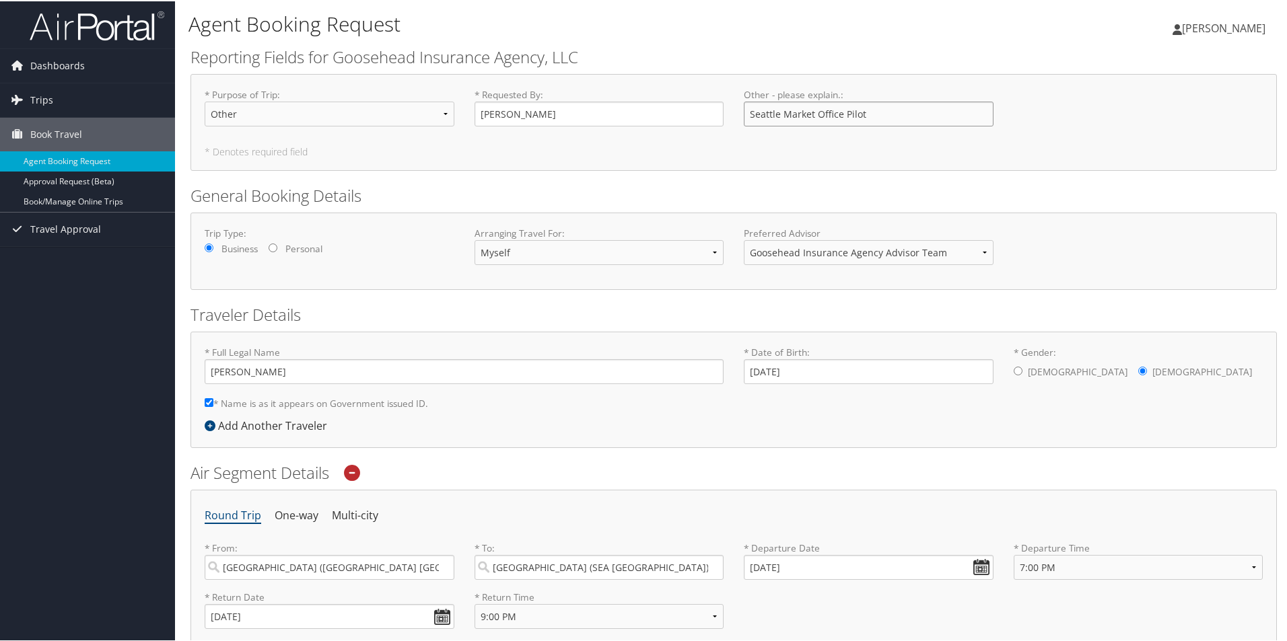
click at [883, 120] on input "Seattle Market Office Pilot" at bounding box center [869, 112] width 250 height 25
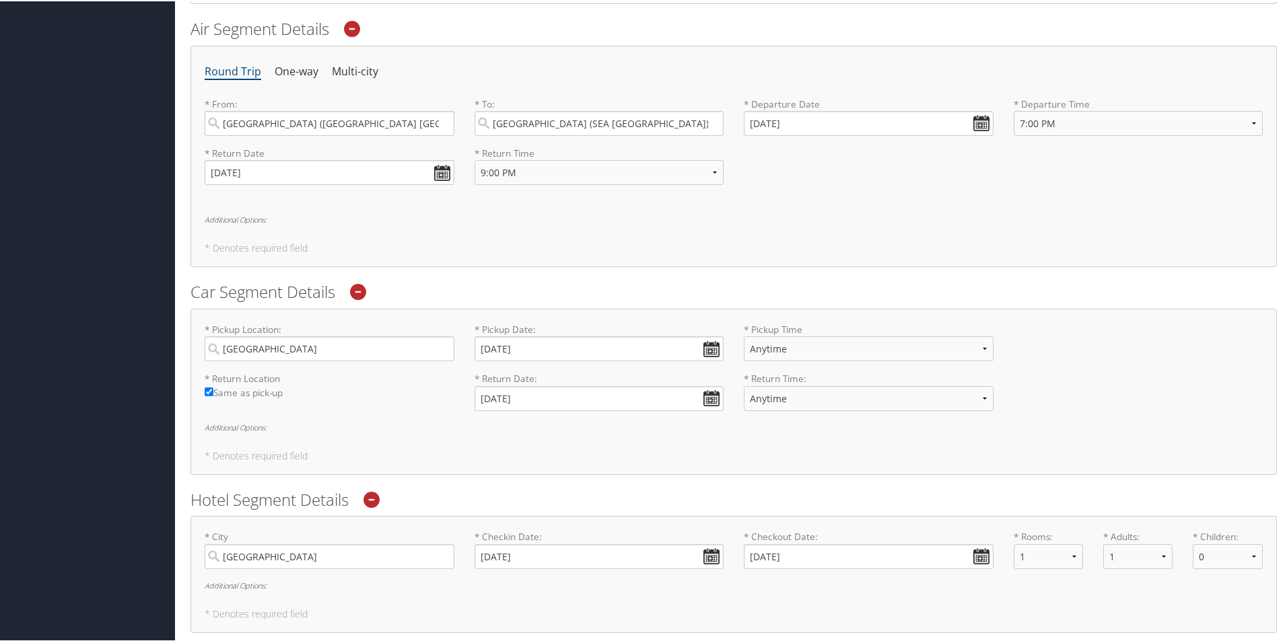
scroll to position [522, 0]
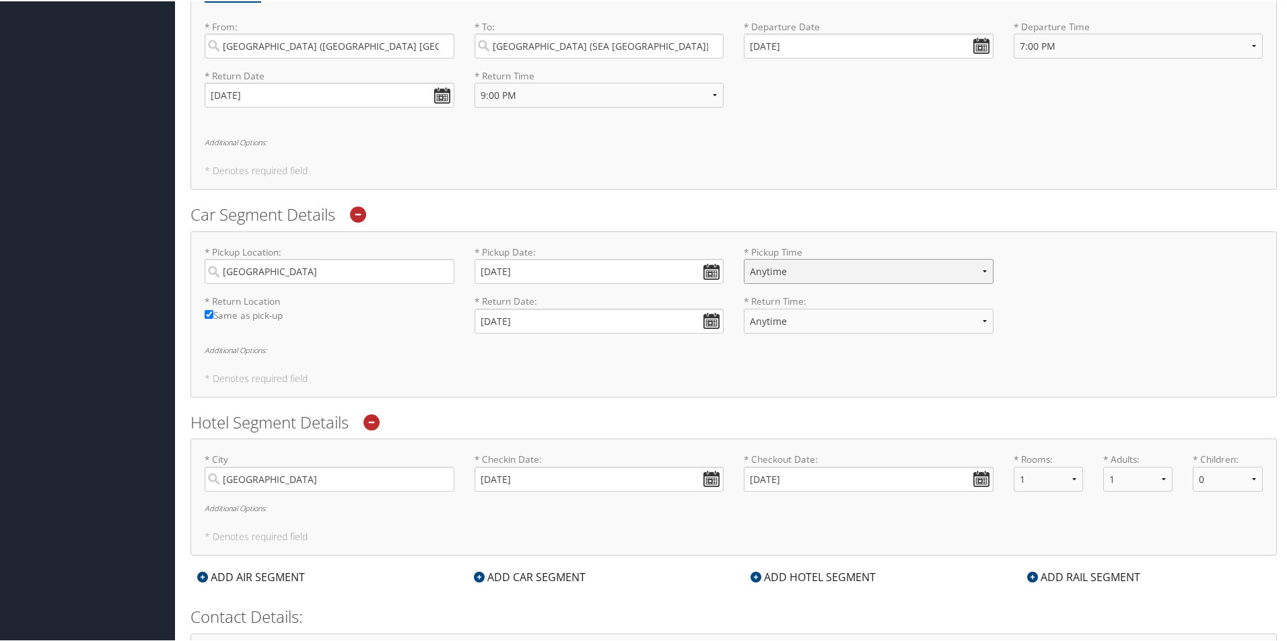
click at [832, 260] on select "Anytime 12:00 AM 1:00 AM 2:00 AM 3:00 AM 4:00 AM 5:00 AM 6:00 AM 7:00 AM 8:00 A…" at bounding box center [869, 270] width 250 height 25
click at [951, 129] on div "Round Trip One-way Multi-city * From: Houston (IAH TX) Required * To: Seattle (…" at bounding box center [733, 77] width 1086 height 221
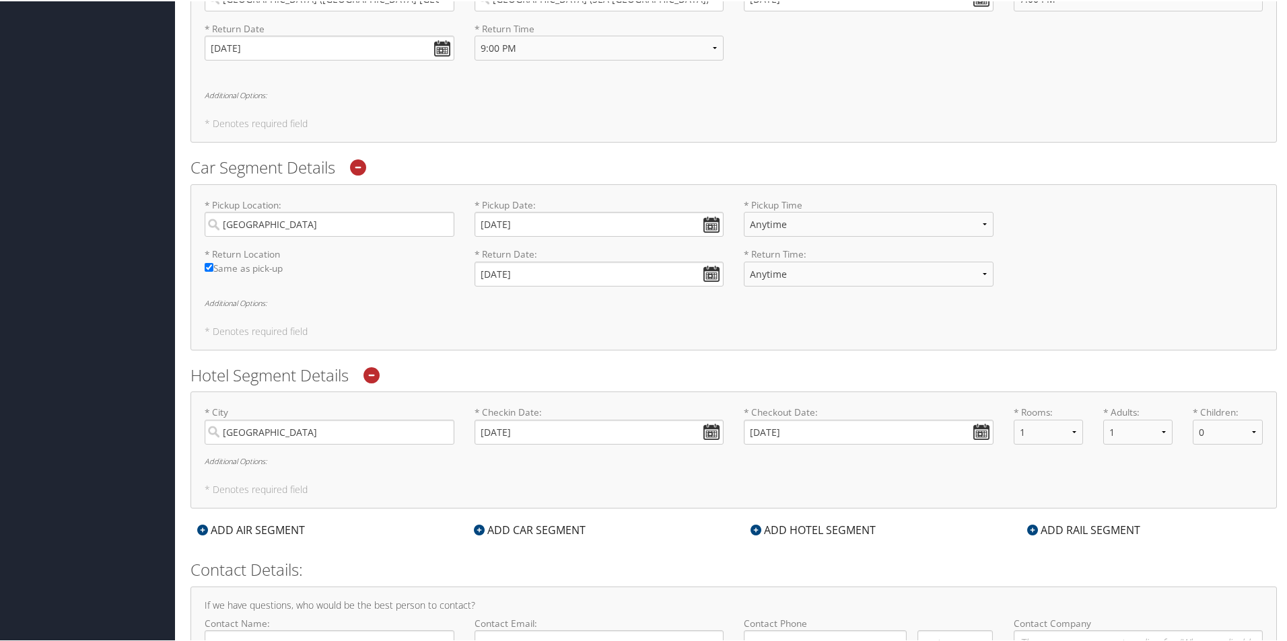
scroll to position [589, 0]
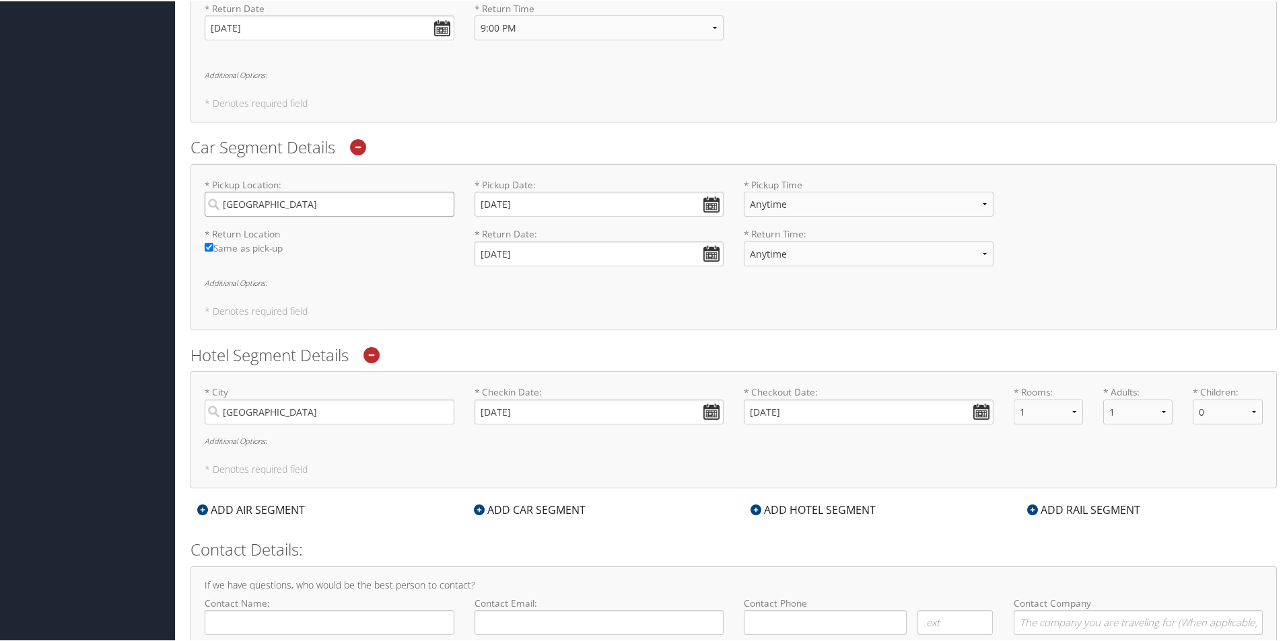
click at [383, 204] on input "Seattle" at bounding box center [330, 202] width 250 height 25
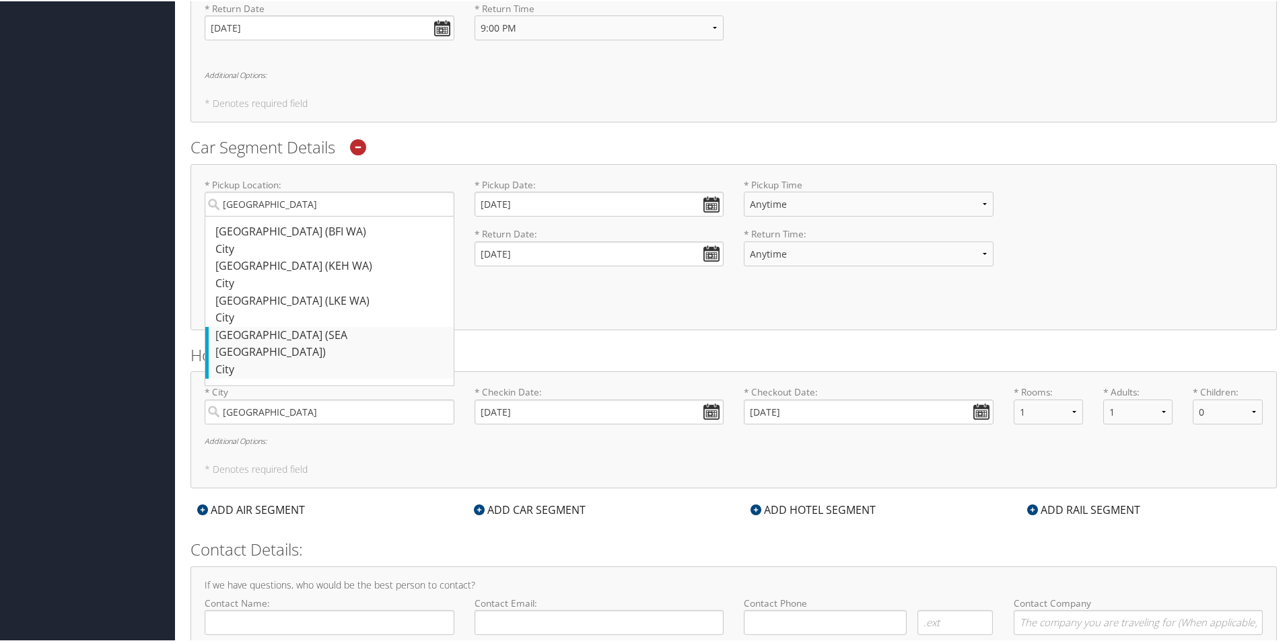
click at [349, 338] on div "Seattle (SEA WA)" at bounding box center [331, 343] width 232 height 34
click at [349, 215] on input "Seattle" at bounding box center [330, 202] width 250 height 25
type input "Seattle"
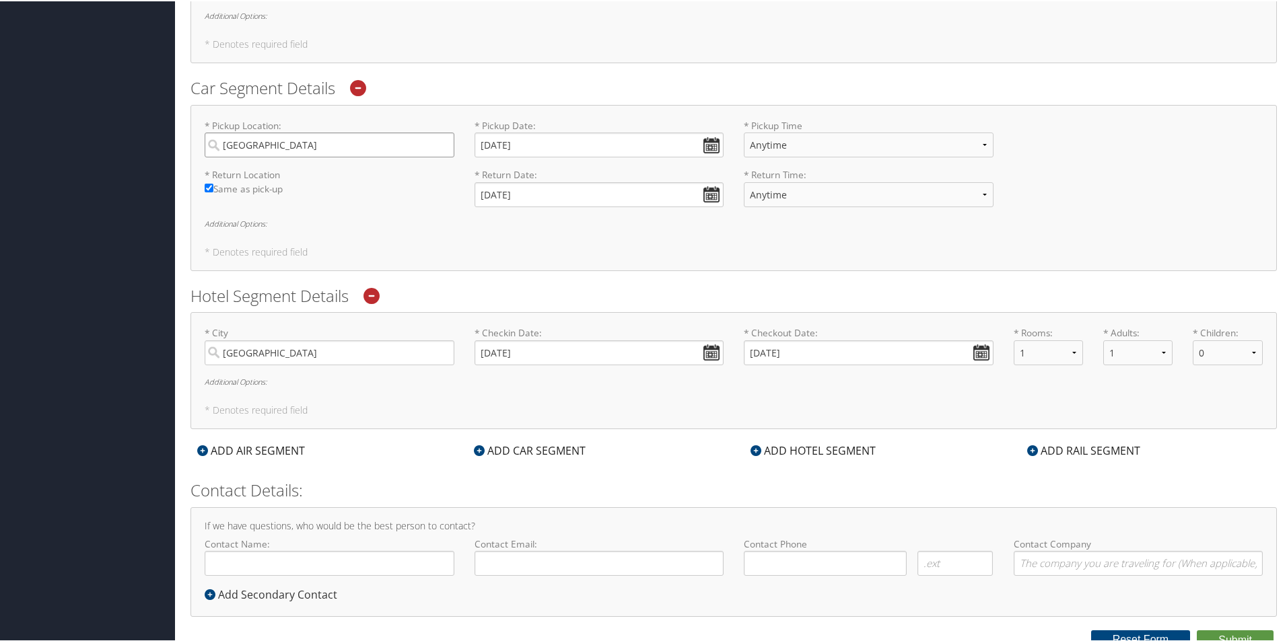
scroll to position [656, 0]
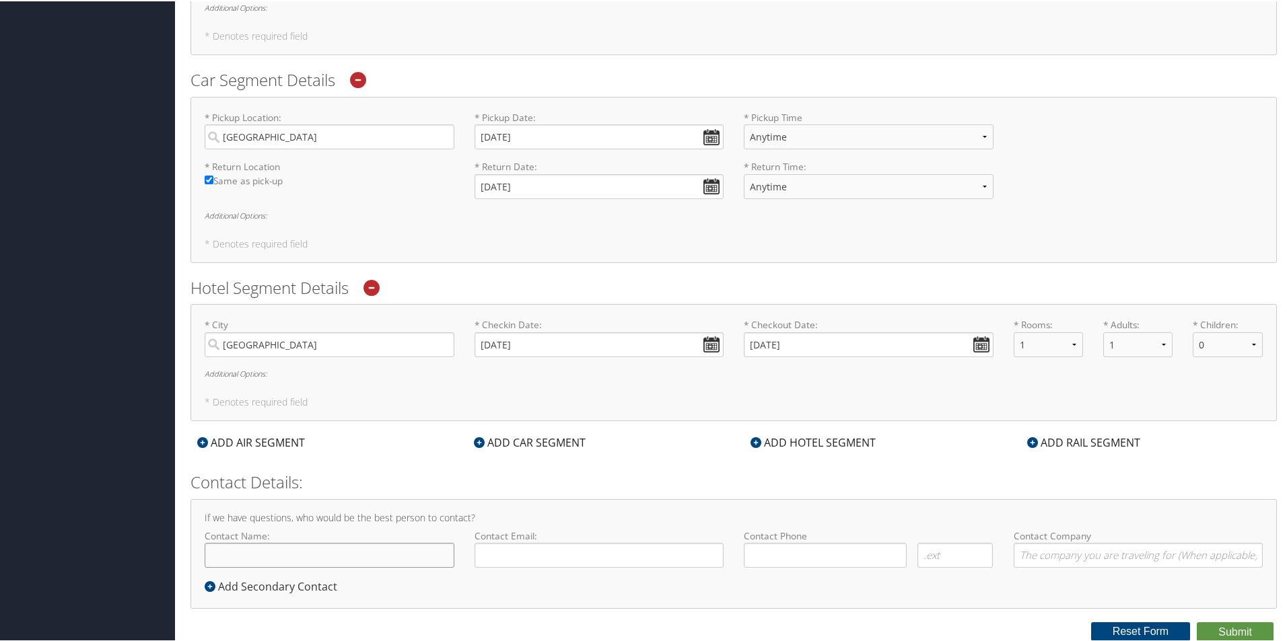
click at [381, 561] on input "Contact Name:" at bounding box center [330, 554] width 250 height 25
type input "Caylinn Vasquez`"
type input "caylinn.vasquez@goosehead.com"
type input "(806) 220-7875"
click at [1022, 557] on input "Contact Company" at bounding box center [1138, 554] width 250 height 25
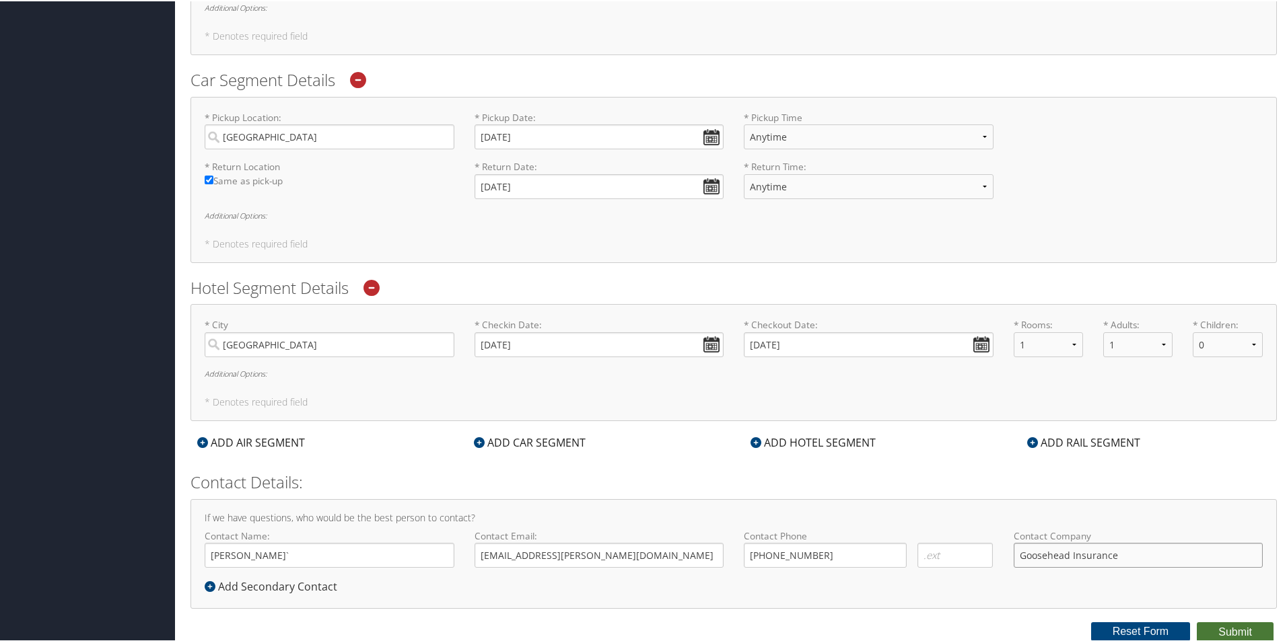
type input "Goosehead Insurance"
click at [1216, 633] on button "Submit" at bounding box center [1235, 631] width 77 height 20
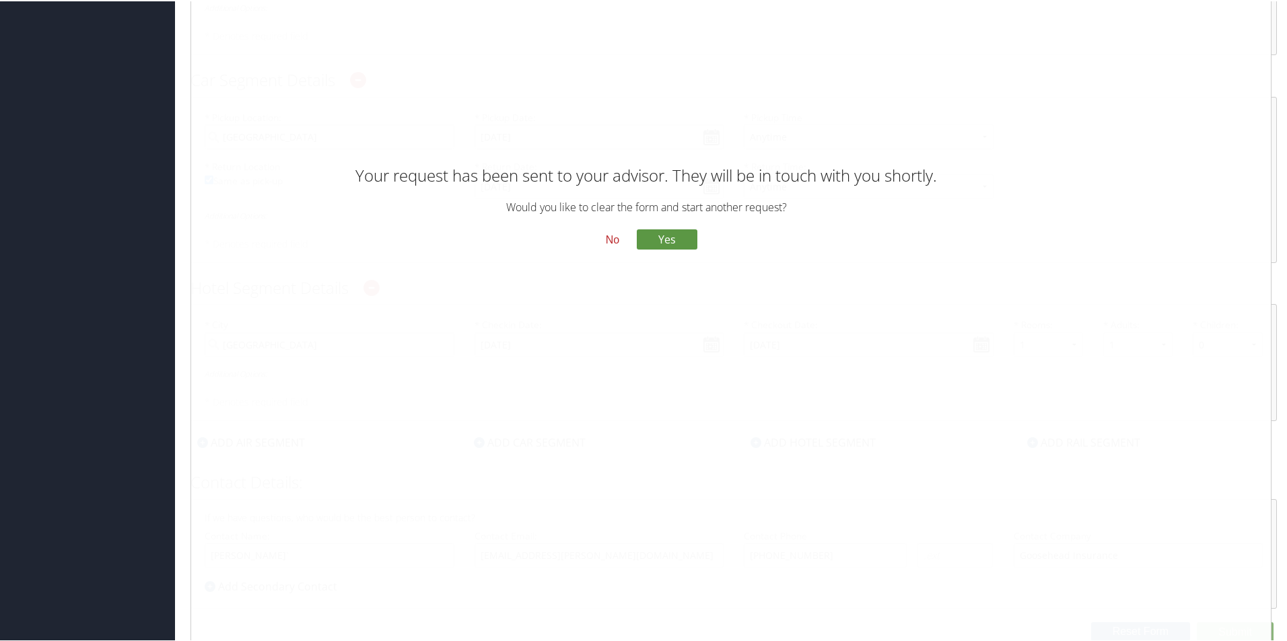
click at [616, 238] on button "No" at bounding box center [612, 238] width 35 height 23
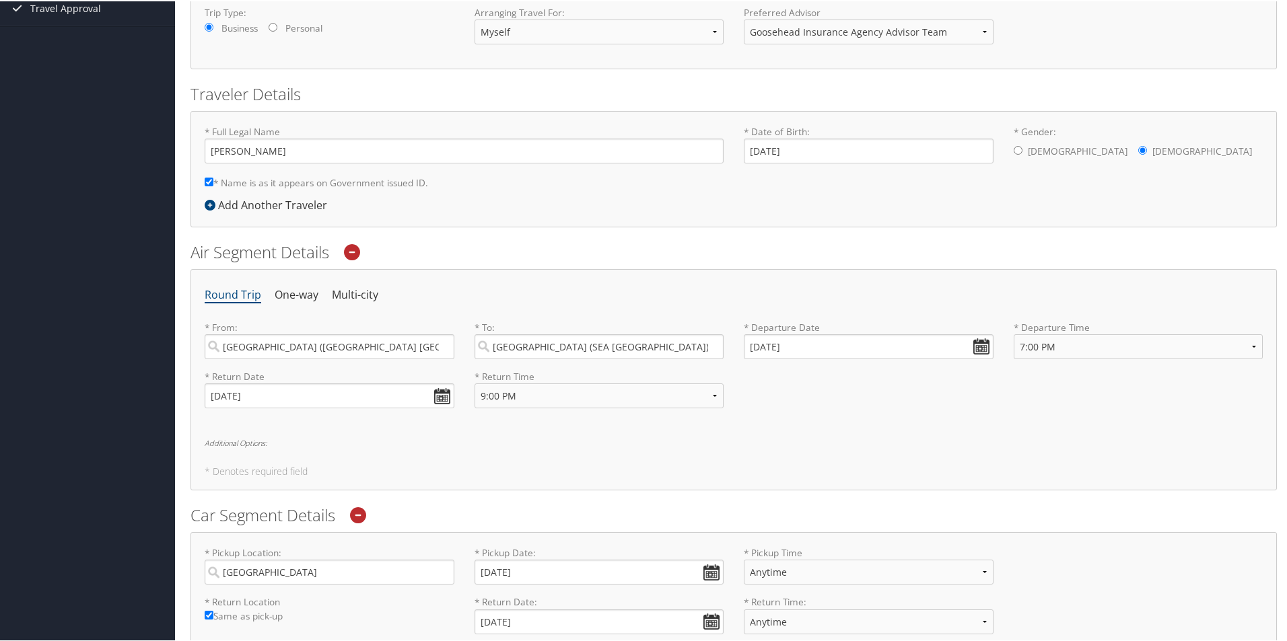
scroll to position [0, 0]
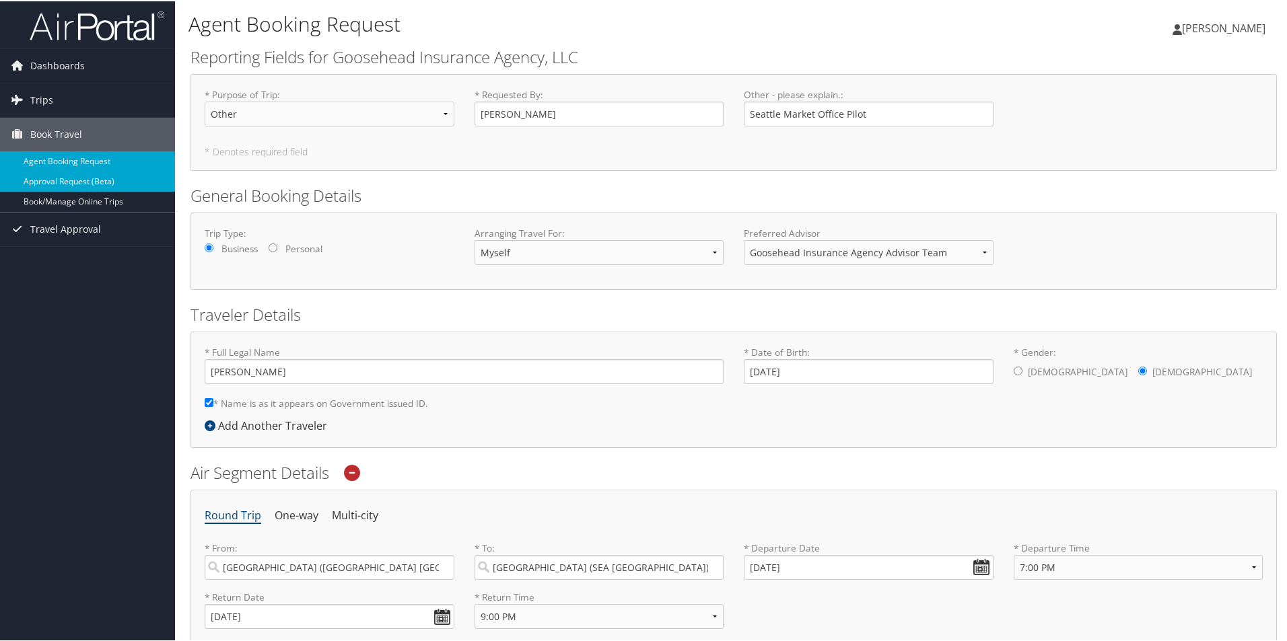
click at [59, 172] on link "Approval Request (Beta)" at bounding box center [87, 180] width 175 height 20
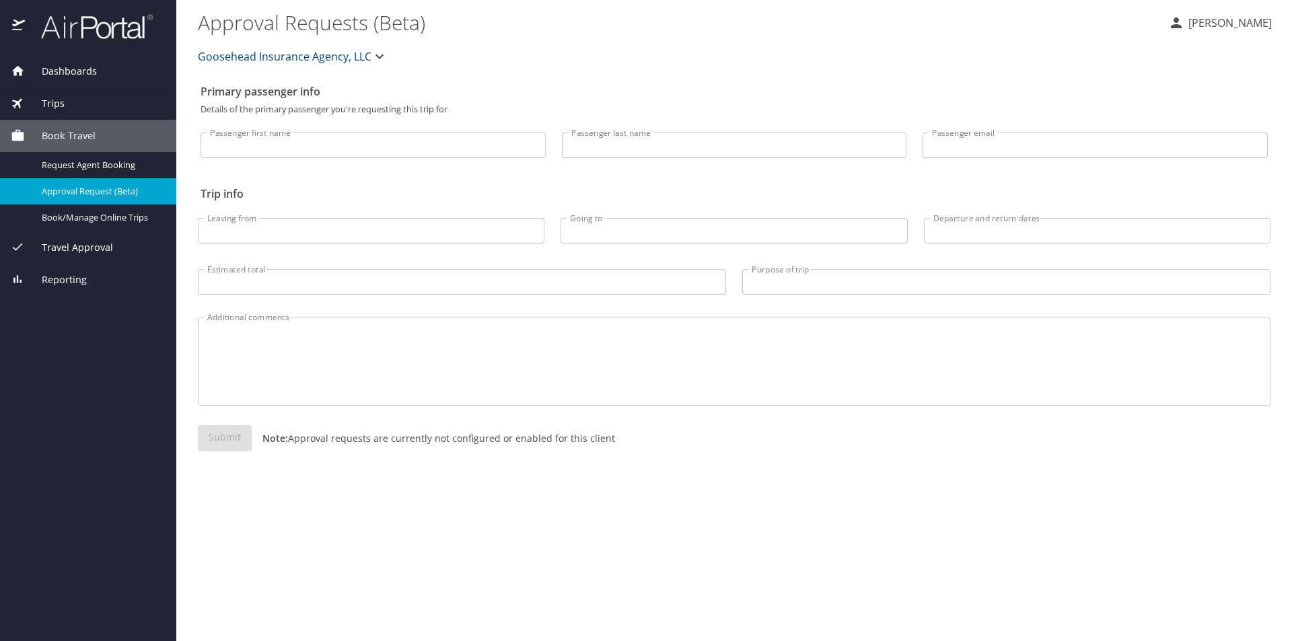
click at [81, 248] on span "Travel Approval" at bounding box center [69, 247] width 88 height 15
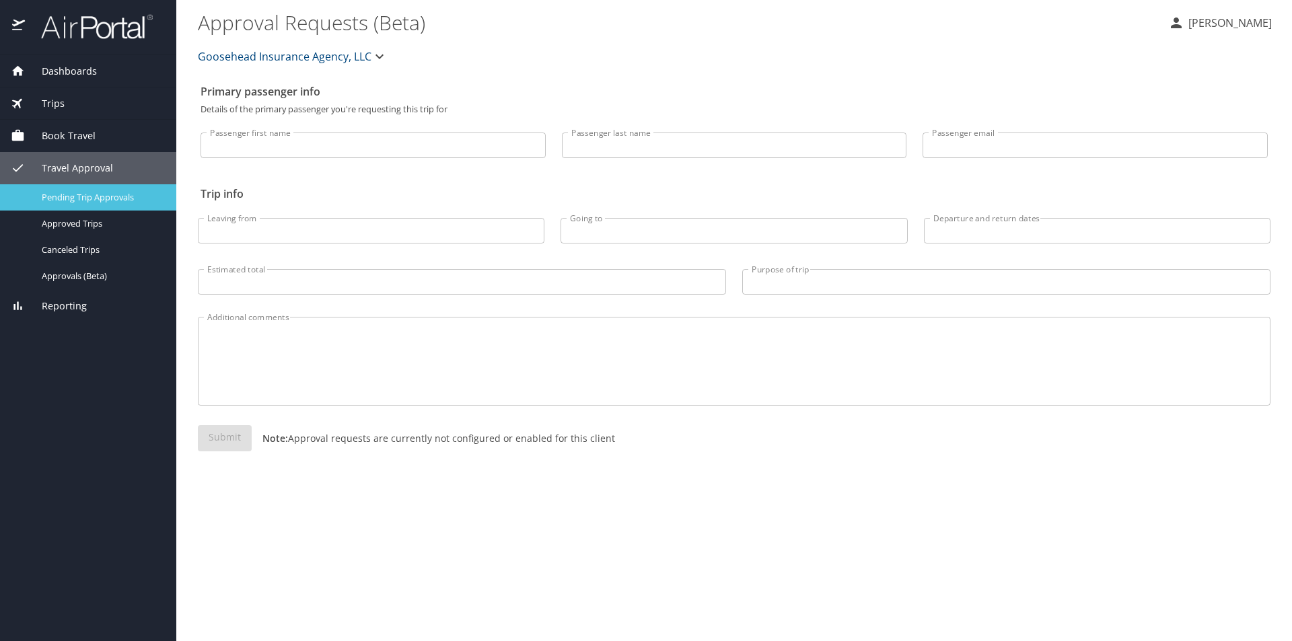
click at [86, 199] on span "Pending Trip Approvals" at bounding box center [101, 197] width 118 height 13
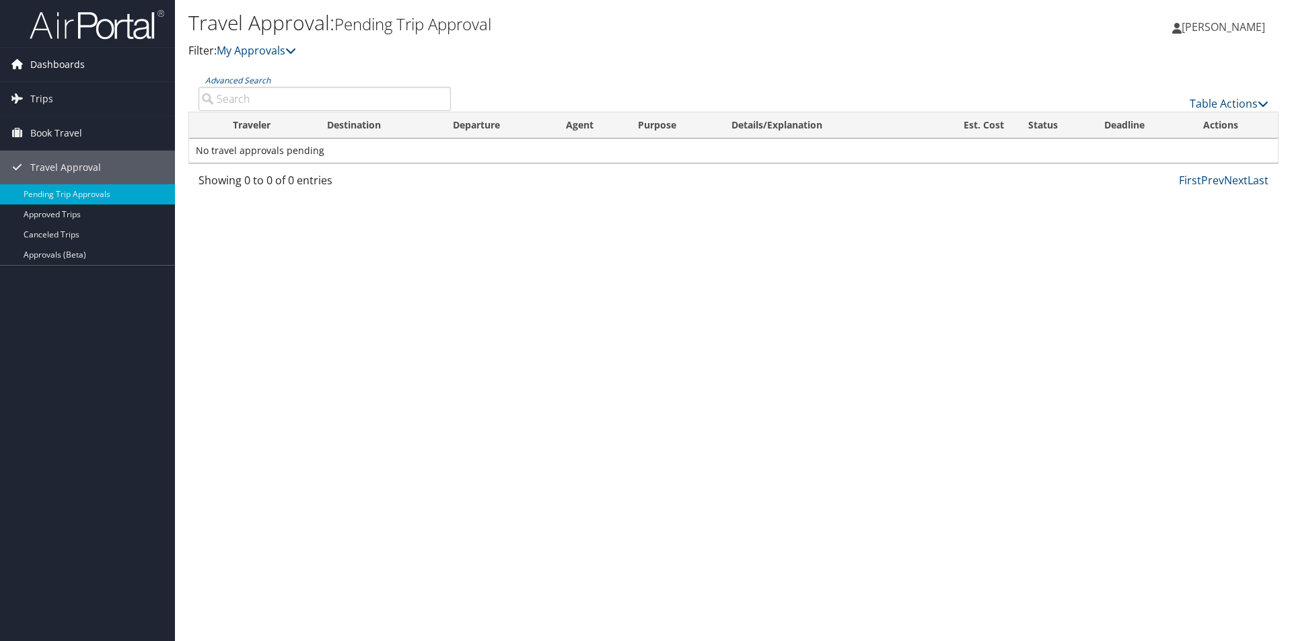
click at [44, 59] on span "Dashboards" at bounding box center [57, 65] width 55 height 34
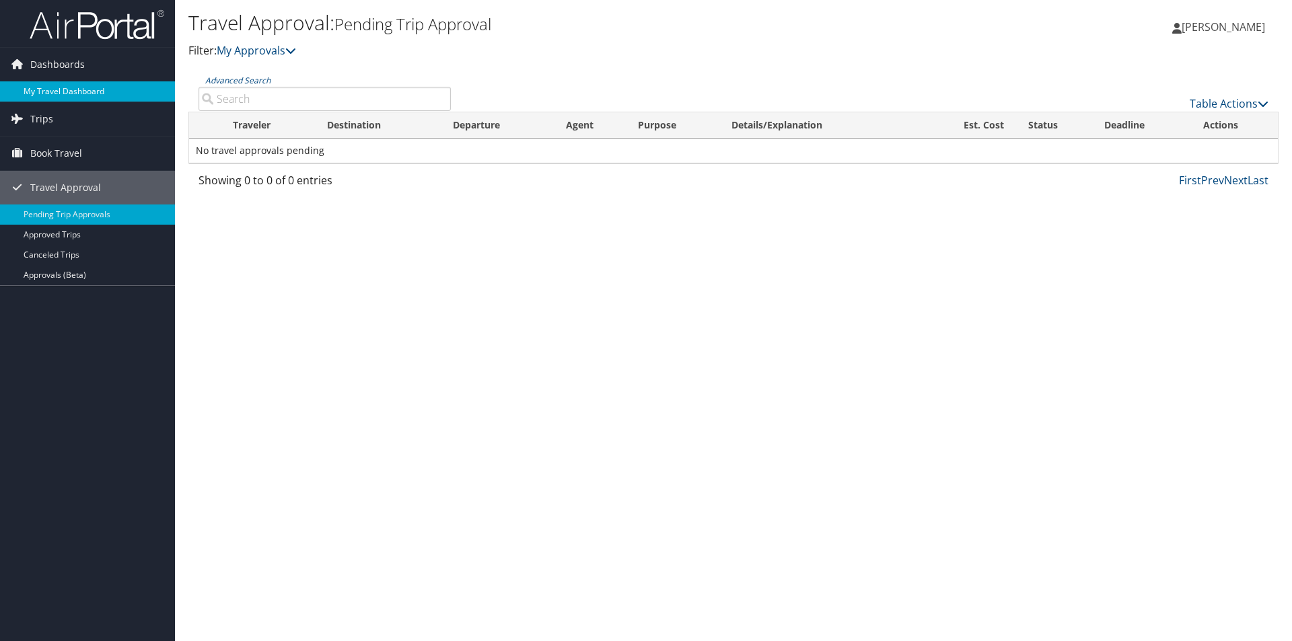
click at [47, 81] on link "My Travel Dashboard" at bounding box center [87, 91] width 175 height 20
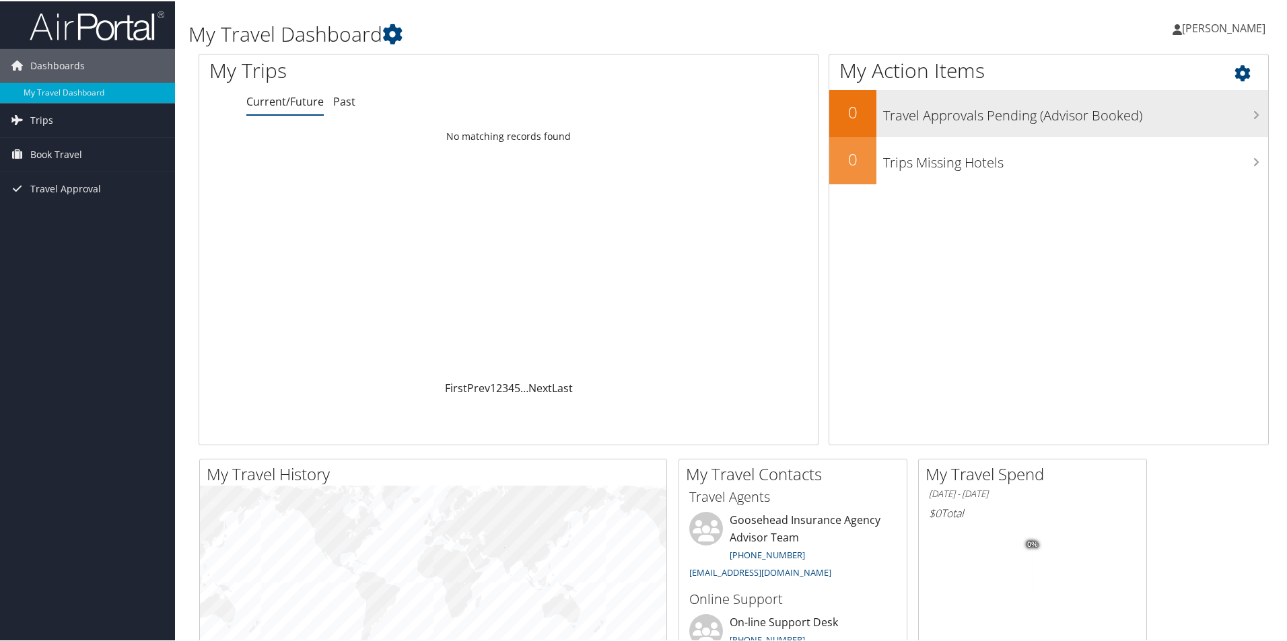
click at [1036, 119] on h3 "Travel Approvals Pending (Advisor Booked)" at bounding box center [1075, 111] width 385 height 26
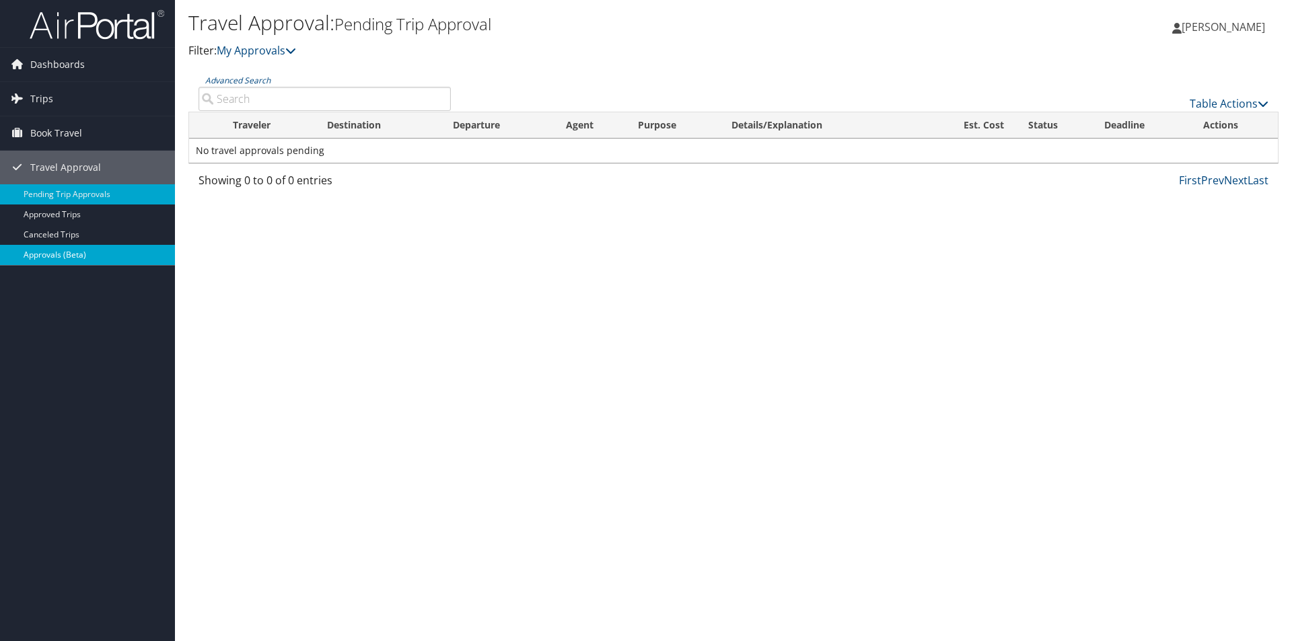
click at [73, 257] on link "Approvals (Beta)" at bounding box center [87, 255] width 175 height 20
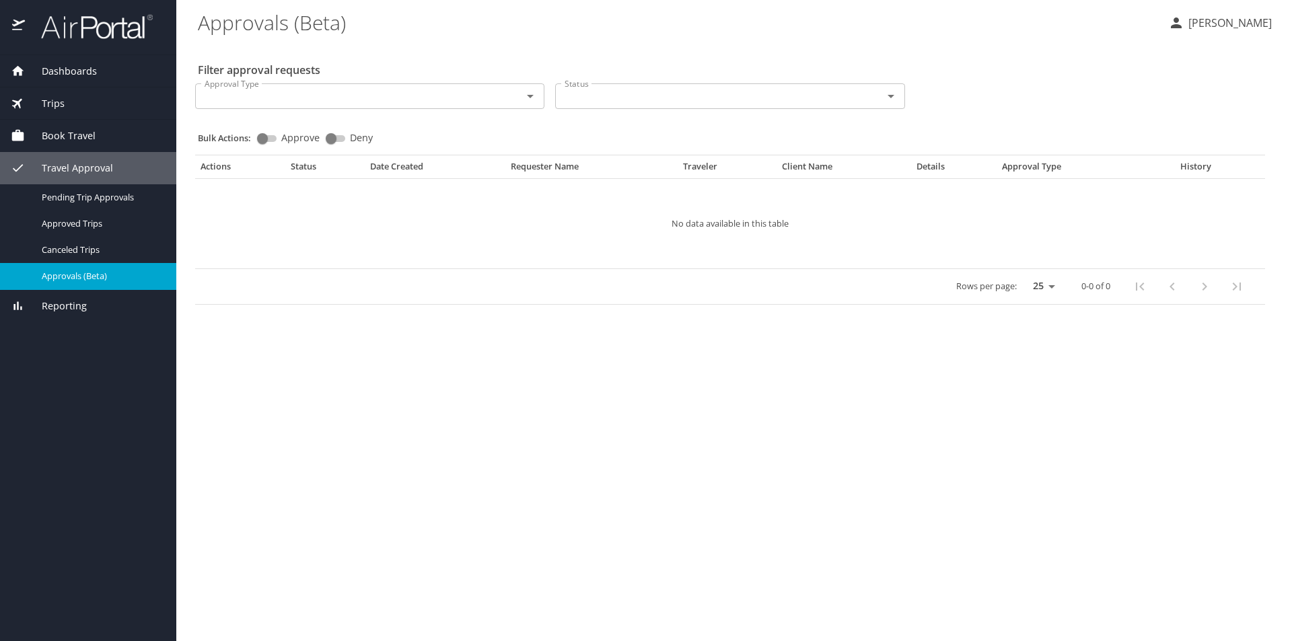
click at [391, 98] on input "Approval Type" at bounding box center [349, 95] width 301 height 17
click at [68, 96] on div "Trips" at bounding box center [88, 103] width 155 height 15
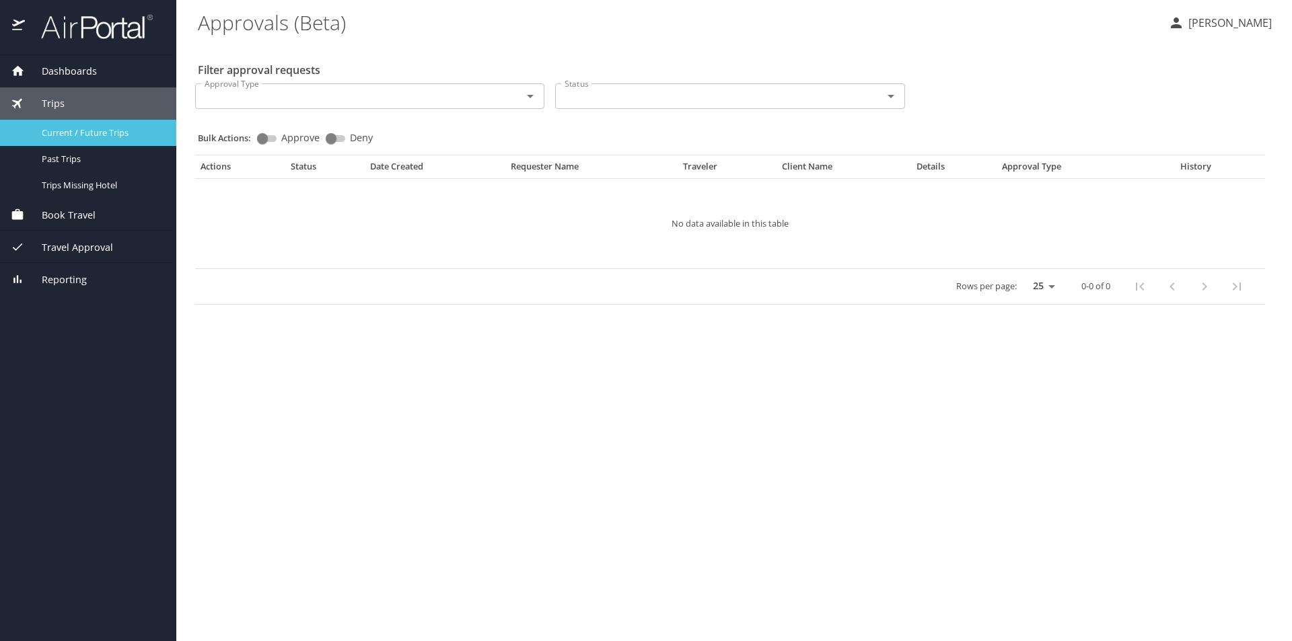
click at [100, 127] on span "Current / Future Trips" at bounding box center [101, 133] width 118 height 13
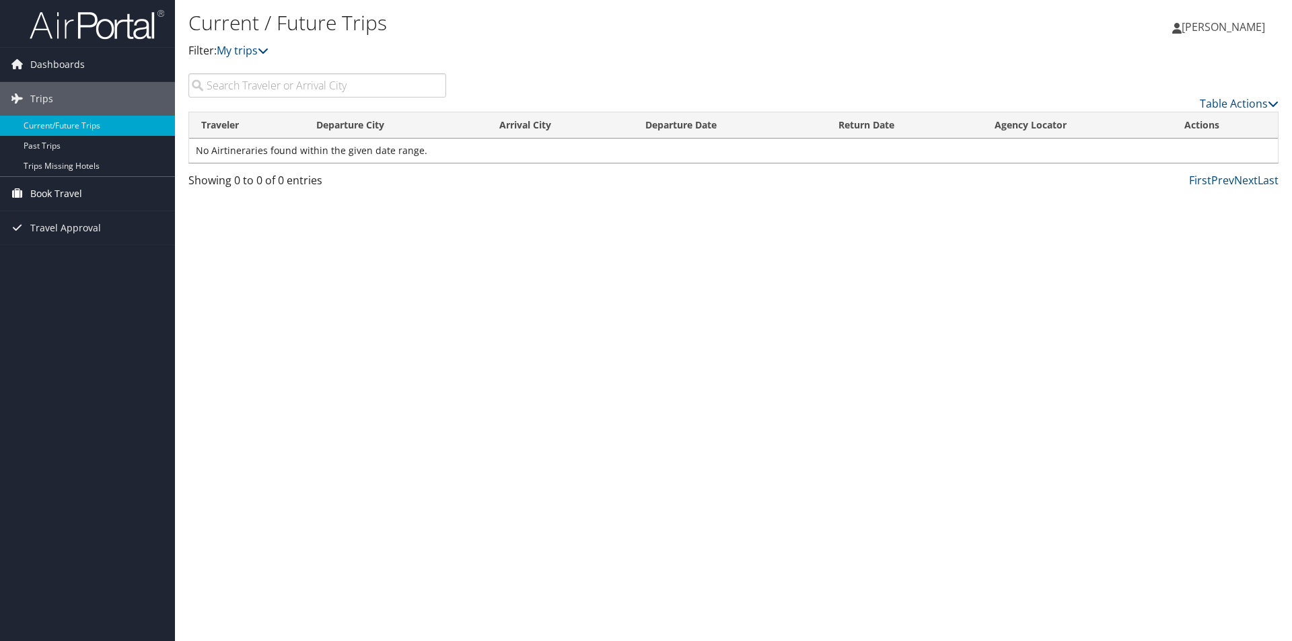
click at [43, 188] on span "Book Travel" at bounding box center [56, 194] width 52 height 34
click at [43, 236] on link "Approval Request (Beta)" at bounding box center [87, 241] width 175 height 20
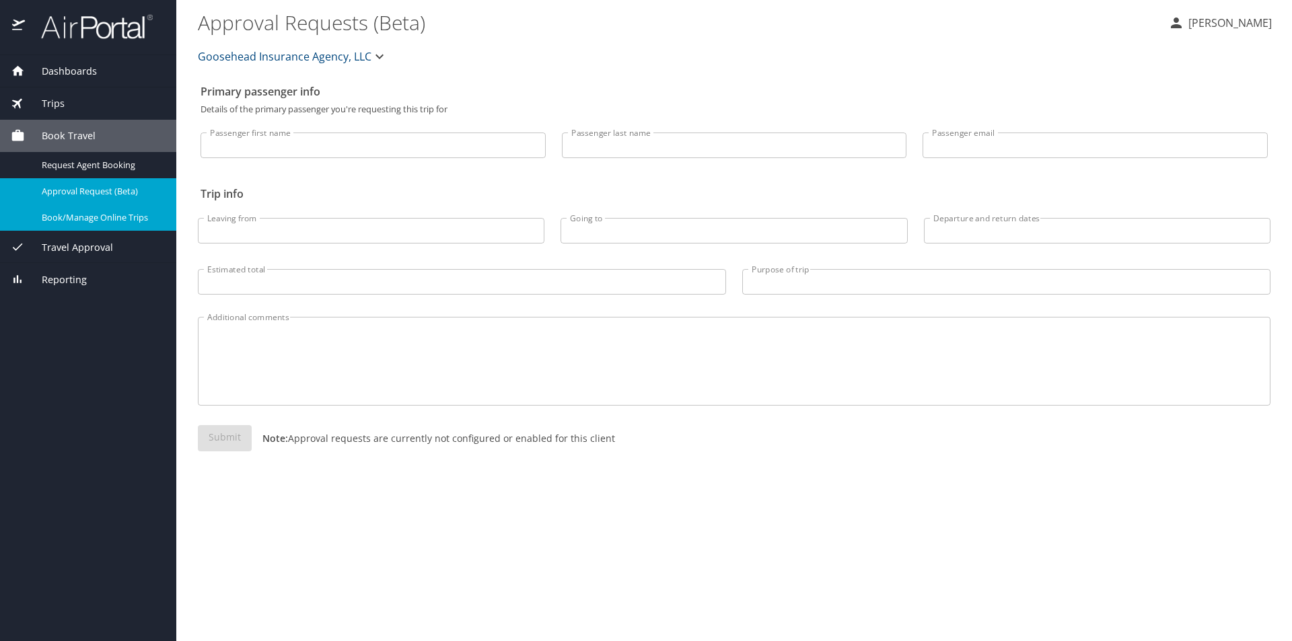
click at [75, 217] on span "Book/Manage Online Trips" at bounding box center [101, 217] width 118 height 13
click at [127, 164] on span "Request Agent Booking" at bounding box center [101, 165] width 118 height 13
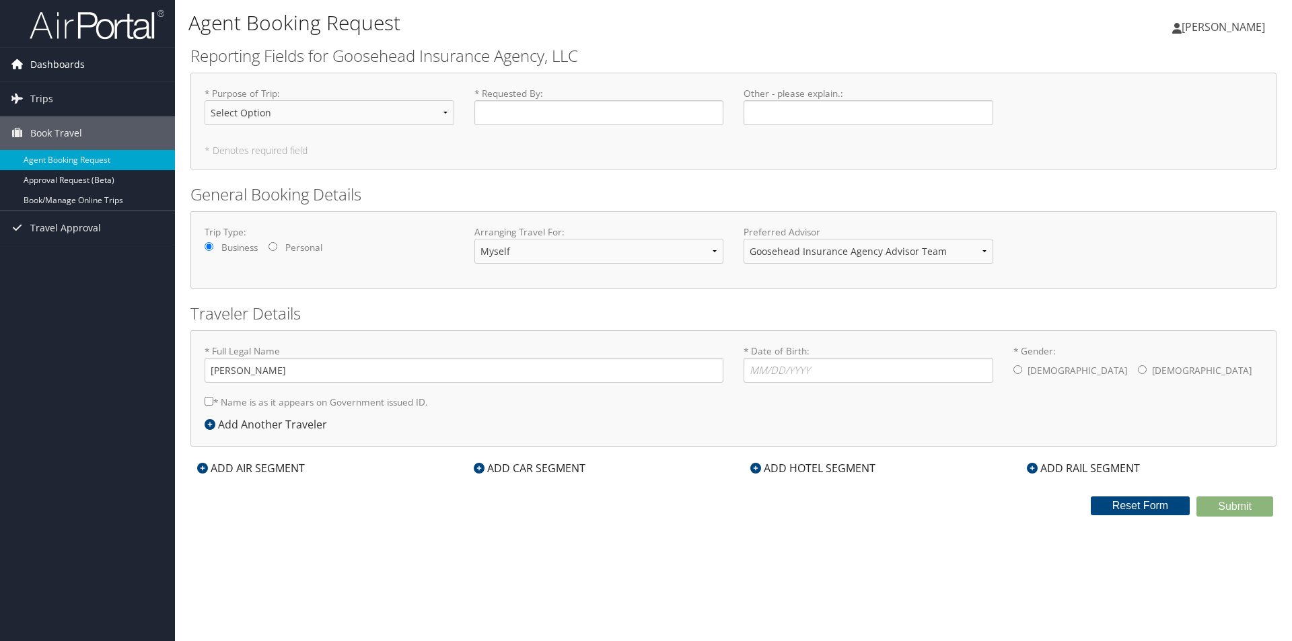
click at [96, 69] on link "Dashboards" at bounding box center [87, 65] width 175 height 34
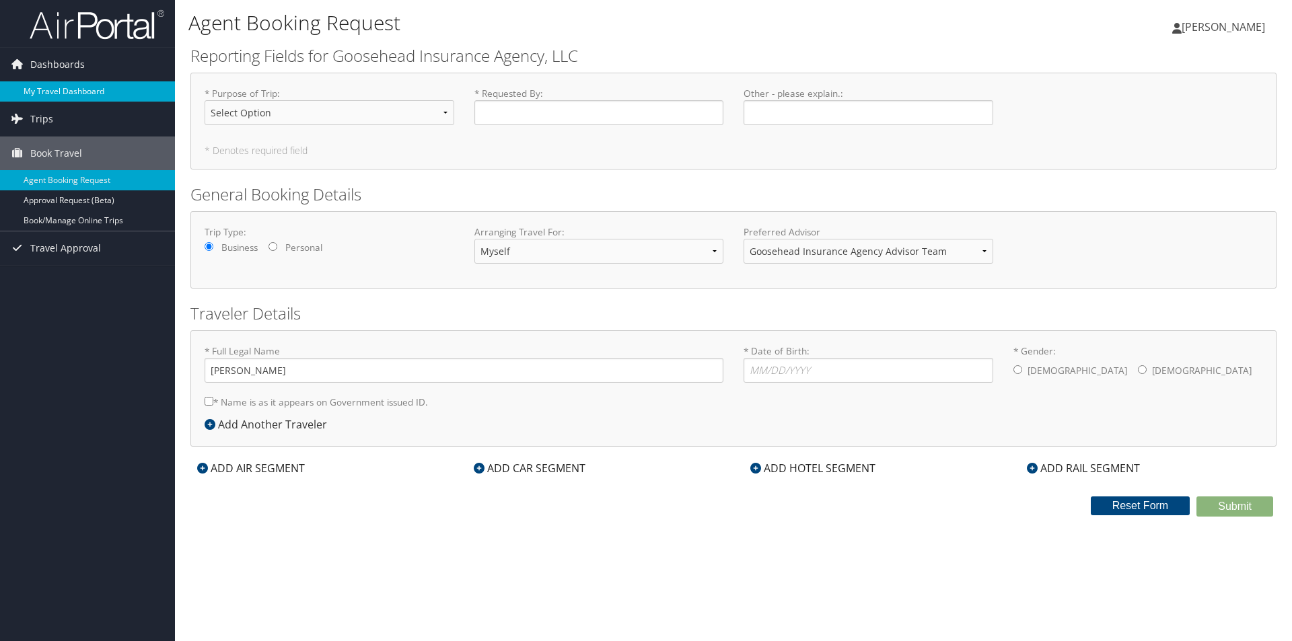
click at [80, 83] on link "My Travel Dashboard" at bounding box center [87, 91] width 175 height 20
